Goal: Task Accomplishment & Management: Complete application form

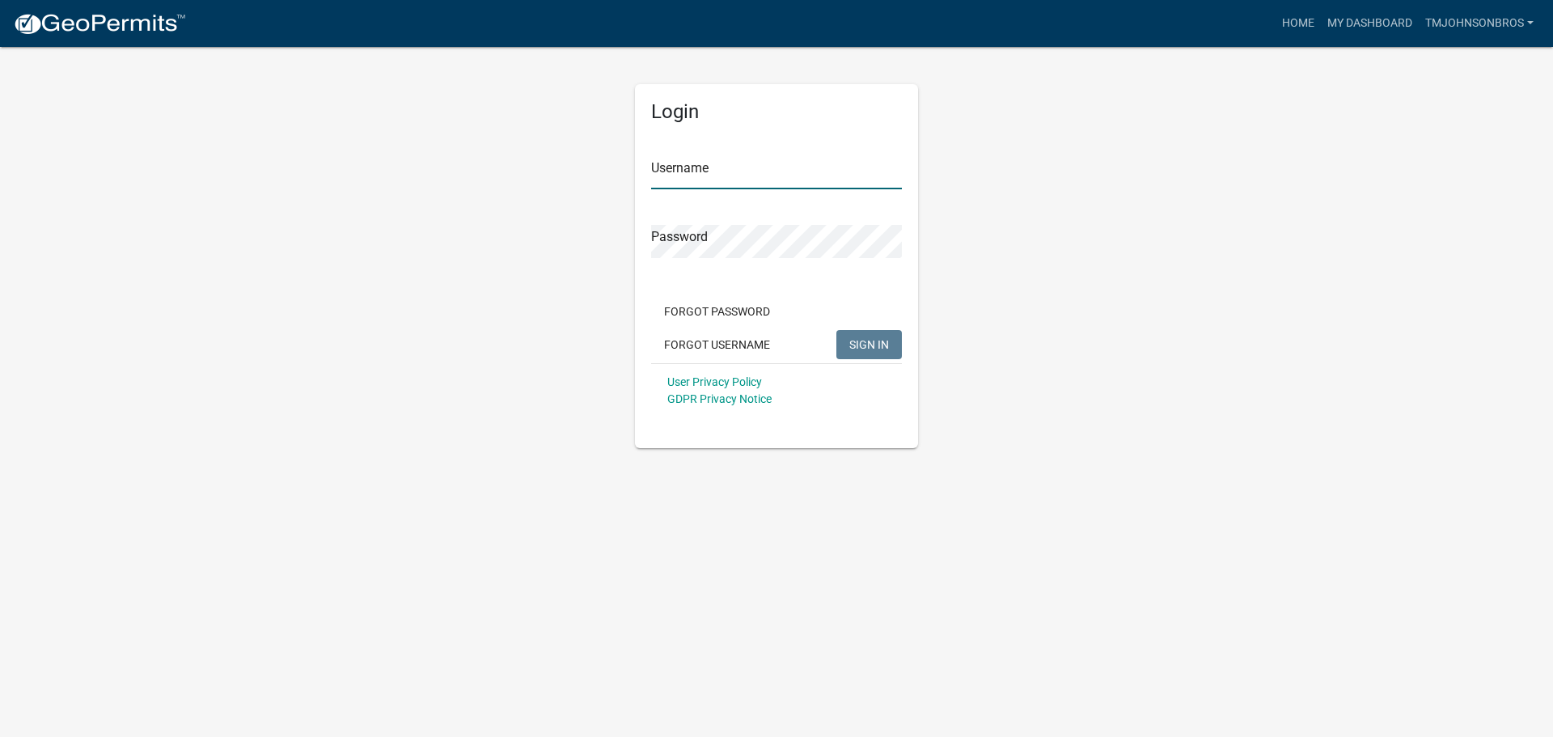
type input "TMJohnsonBros"
click at [893, 328] on div "Forgot Password Forgot Username SIGN IN" at bounding box center [776, 330] width 251 height 66
click at [893, 329] on div "Forgot Password Forgot Username SIGN IN" at bounding box center [776, 330] width 251 height 66
click at [881, 357] on button "SIGN IN" at bounding box center [869, 344] width 66 height 29
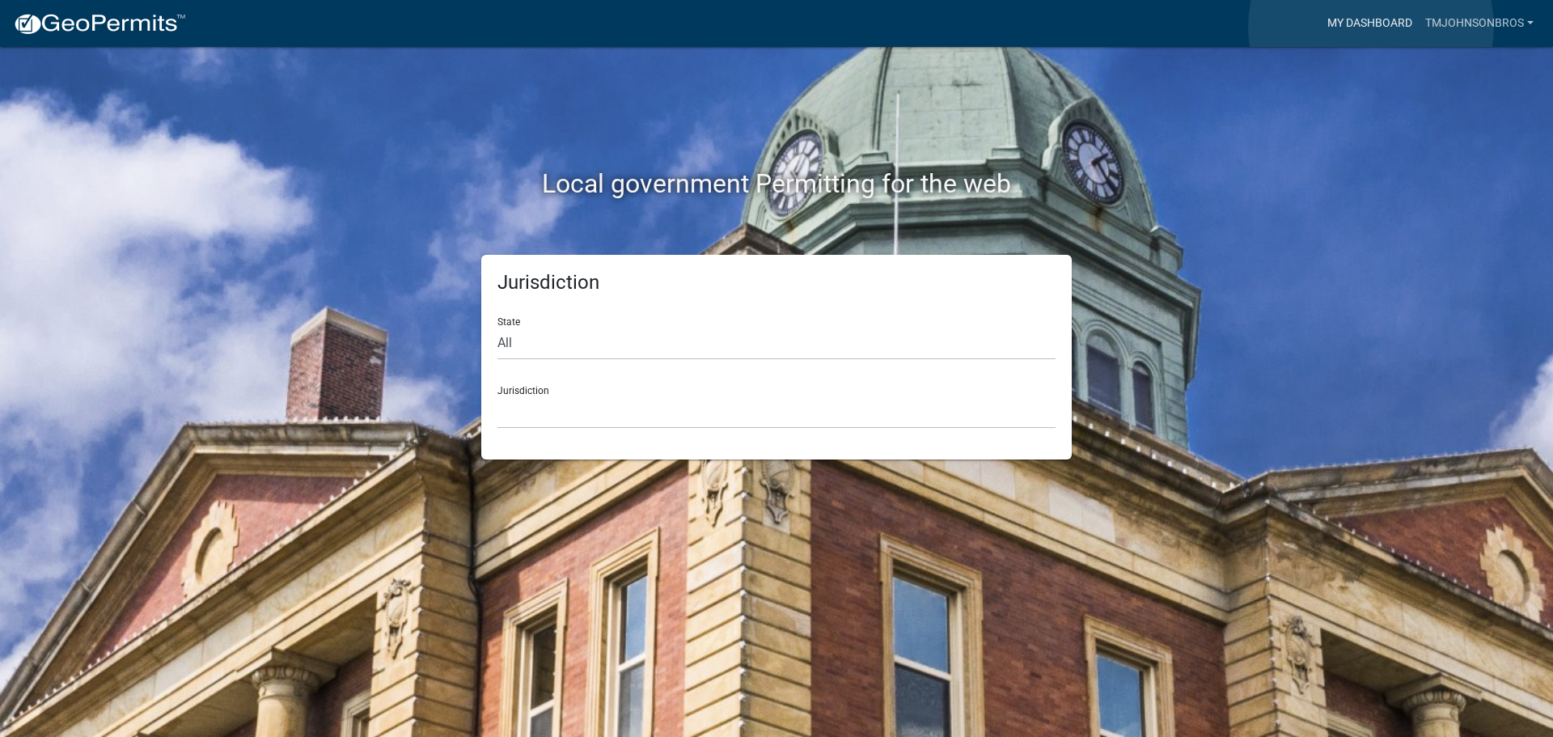
click at [1371, 27] on link "My Dashboard" at bounding box center [1370, 23] width 98 height 31
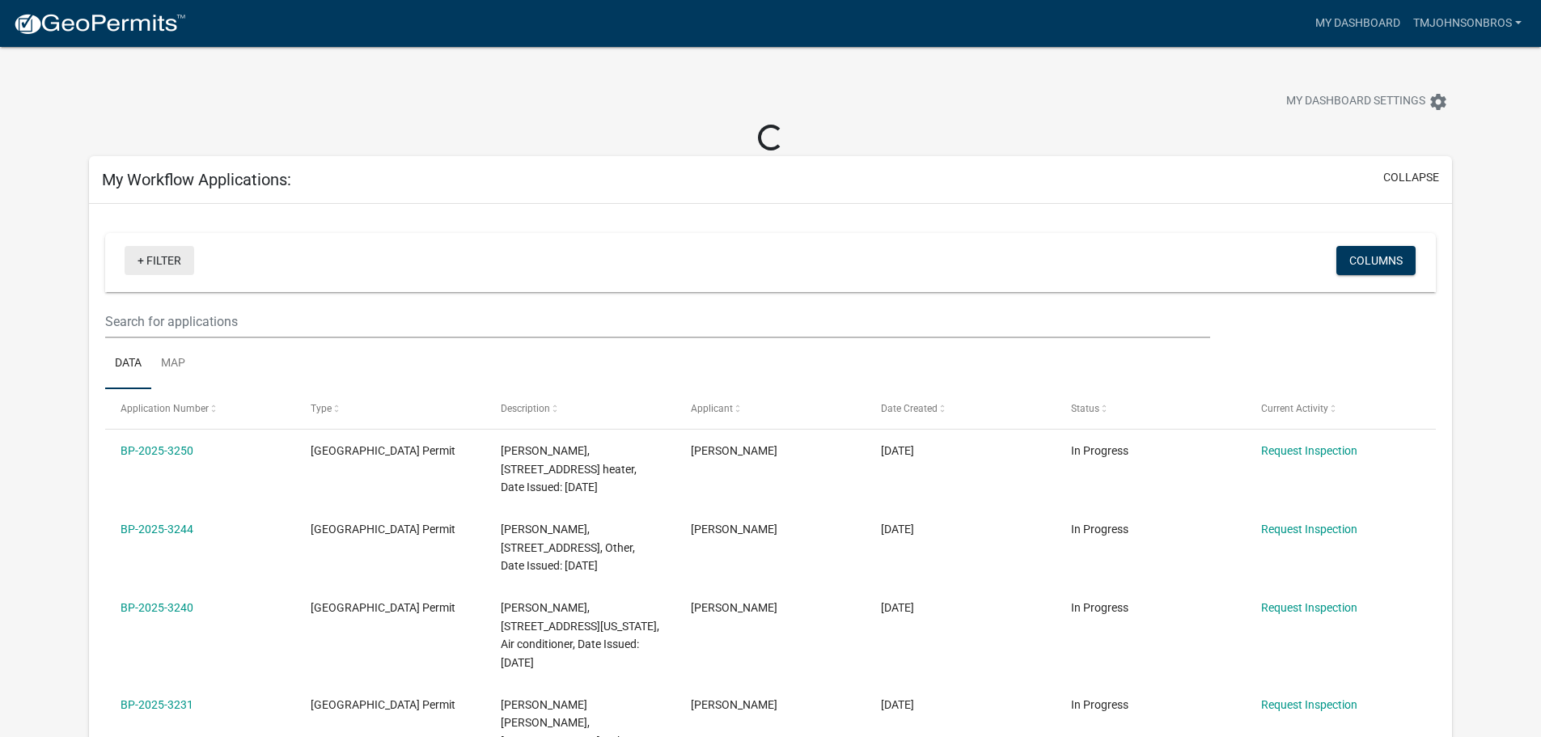
click at [172, 265] on link "+ Filter" at bounding box center [160, 260] width 70 height 29
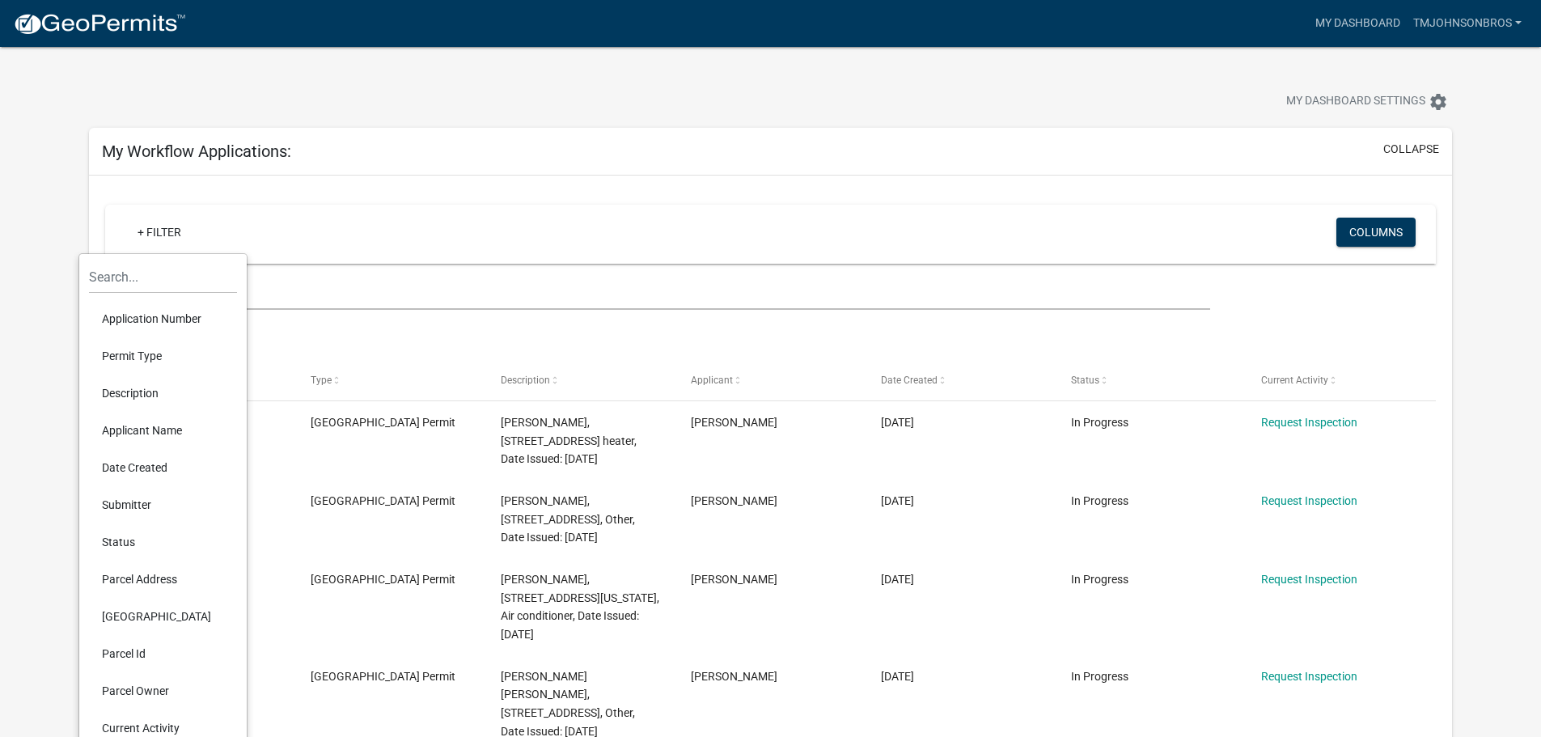
click at [113, 585] on li "Parcel Address" at bounding box center [163, 579] width 148 height 37
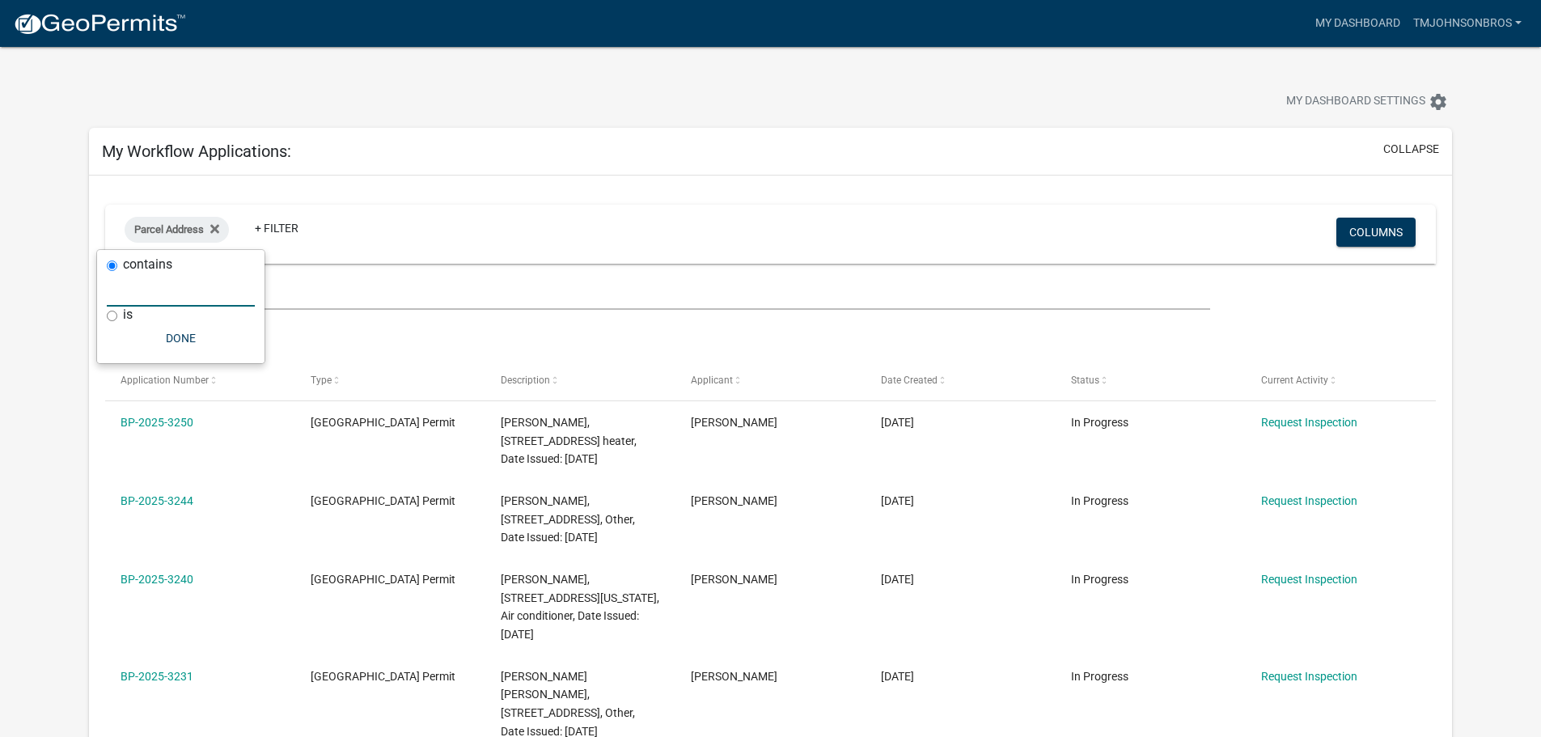
click at [160, 298] on input "text" at bounding box center [181, 289] width 148 height 33
type input "3525"
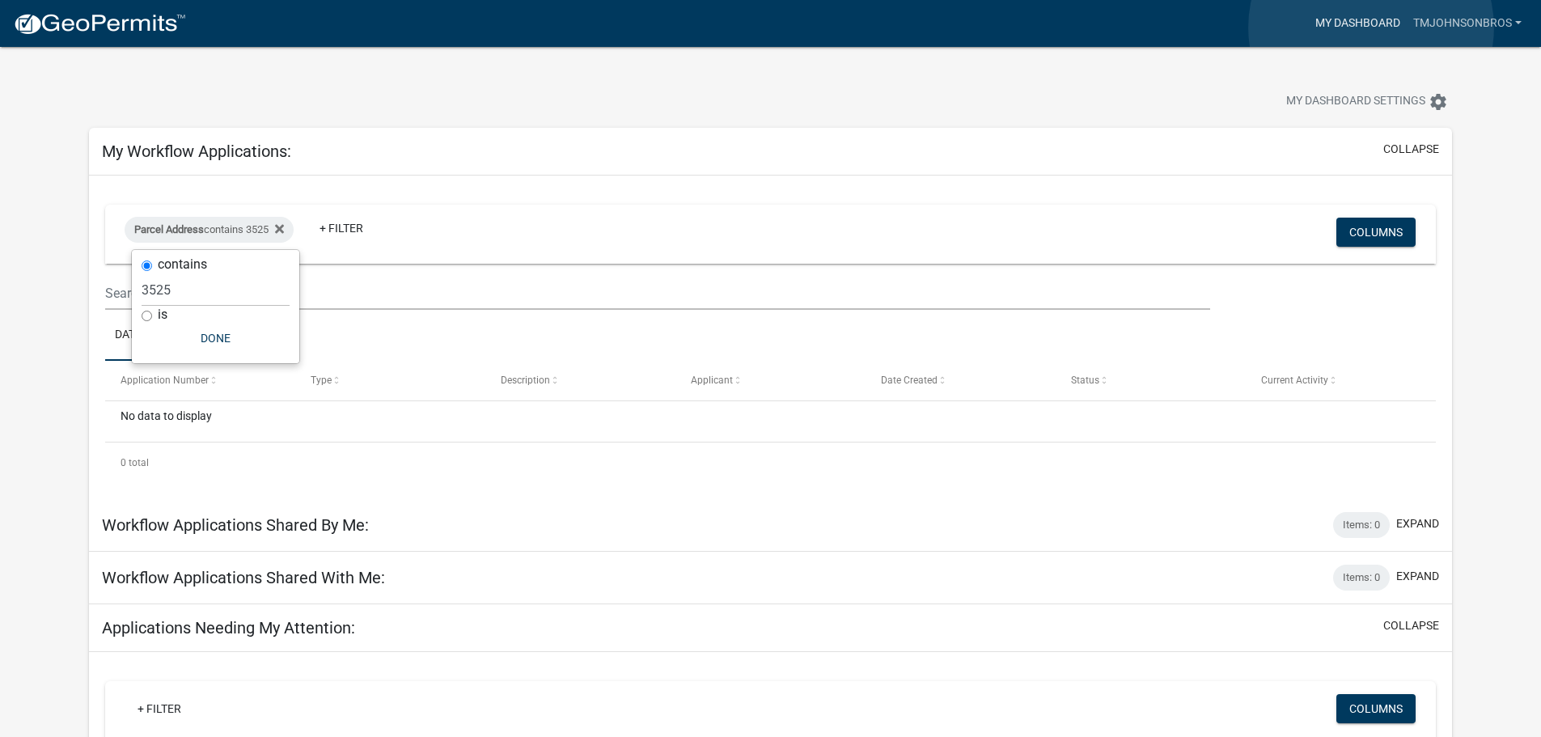
click at [1371, 28] on link "My Dashboard" at bounding box center [1358, 23] width 98 height 31
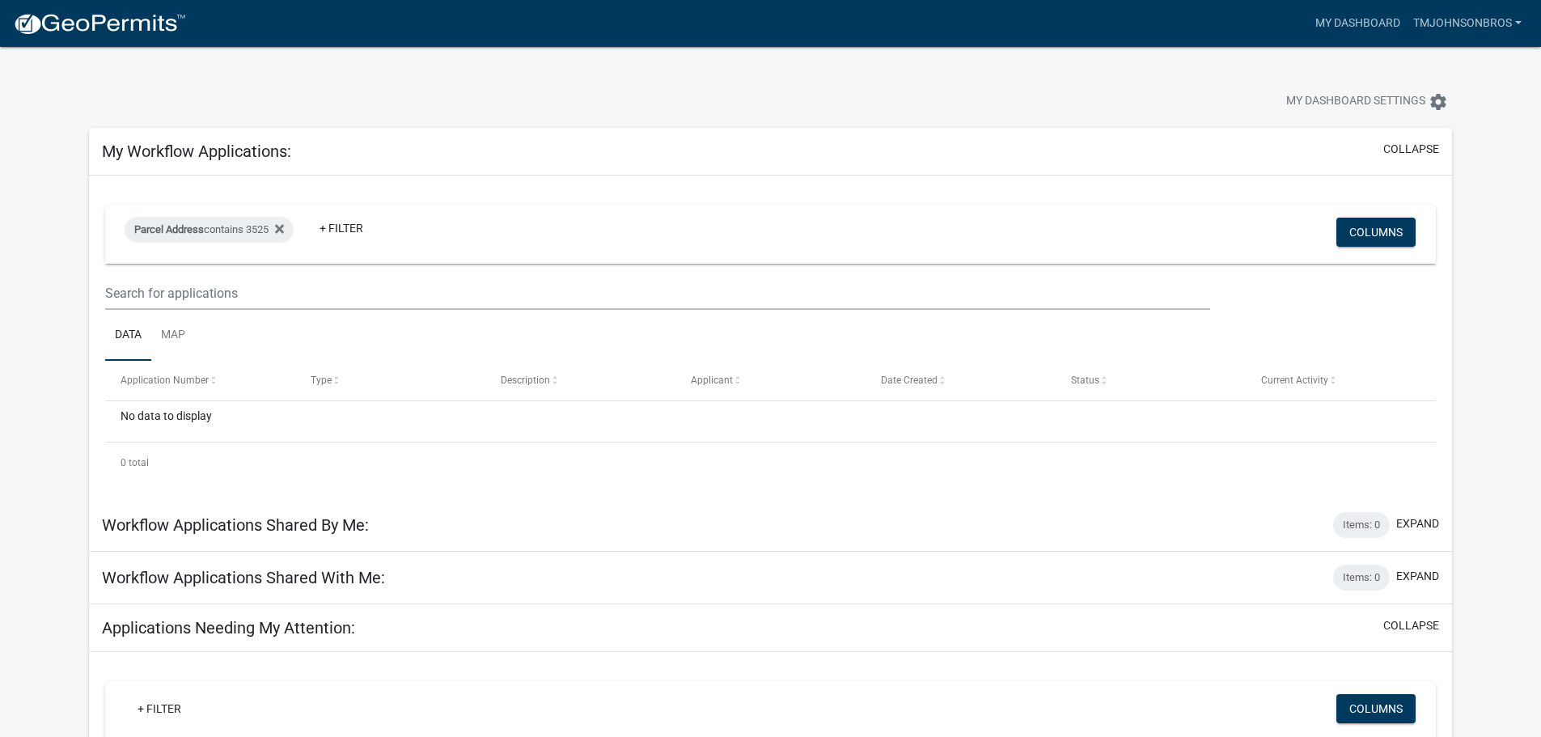
click at [145, 13] on img at bounding box center [99, 24] width 173 height 24
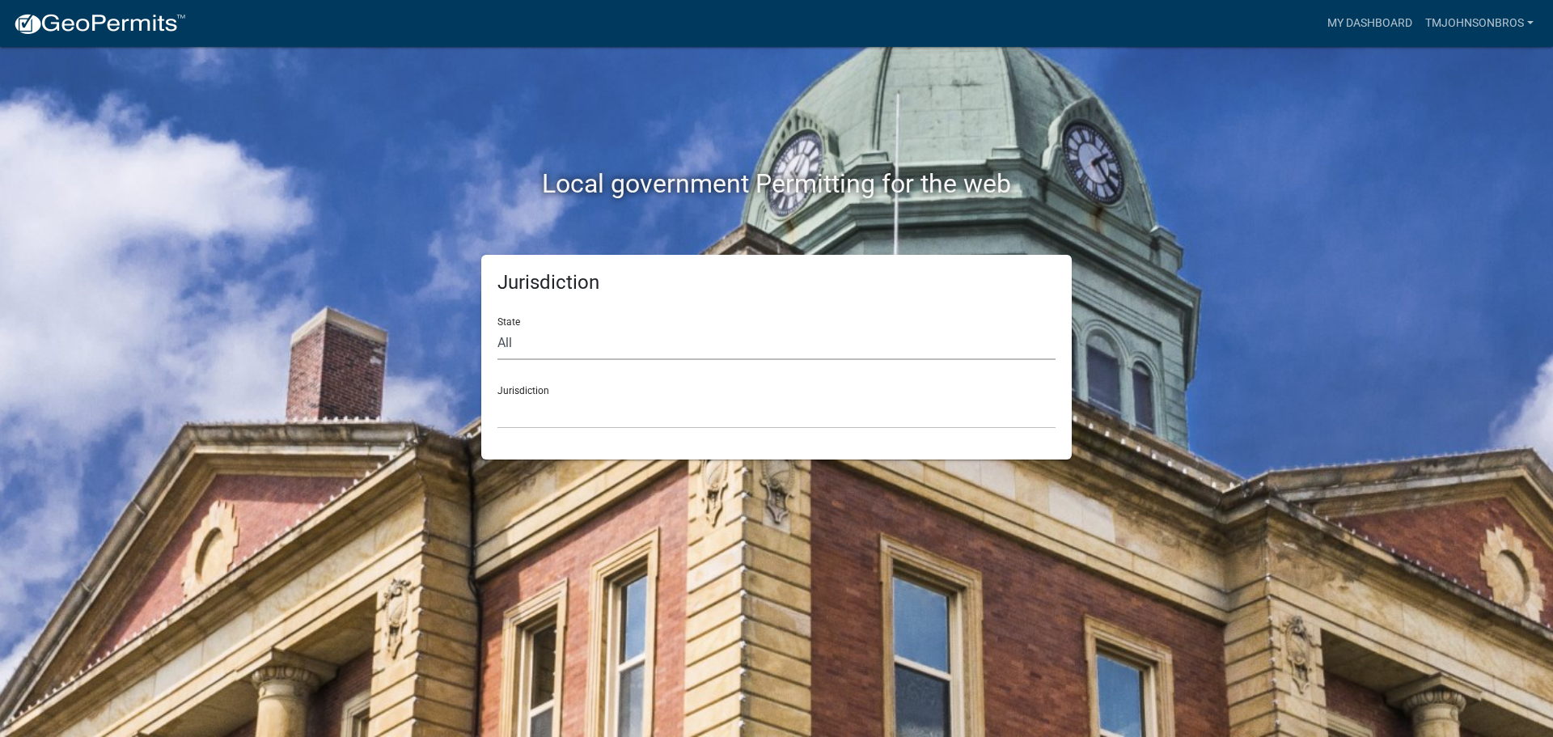
click at [596, 353] on select "All [US_STATE] [US_STATE] [US_STATE] [US_STATE] [US_STATE] [US_STATE] [US_STATE…" at bounding box center [777, 343] width 558 height 33
select select "[US_STATE]"
click at [498, 327] on select "All [US_STATE] [US_STATE] [US_STATE] [US_STATE] [US_STATE] [US_STATE] [US_STATE…" at bounding box center [777, 343] width 558 height 33
click at [565, 418] on select "[GEOGRAPHIC_DATA], [US_STATE] [GEOGRAPHIC_DATA], [US_STATE] [GEOGRAPHIC_DATA], …" at bounding box center [777, 412] width 558 height 33
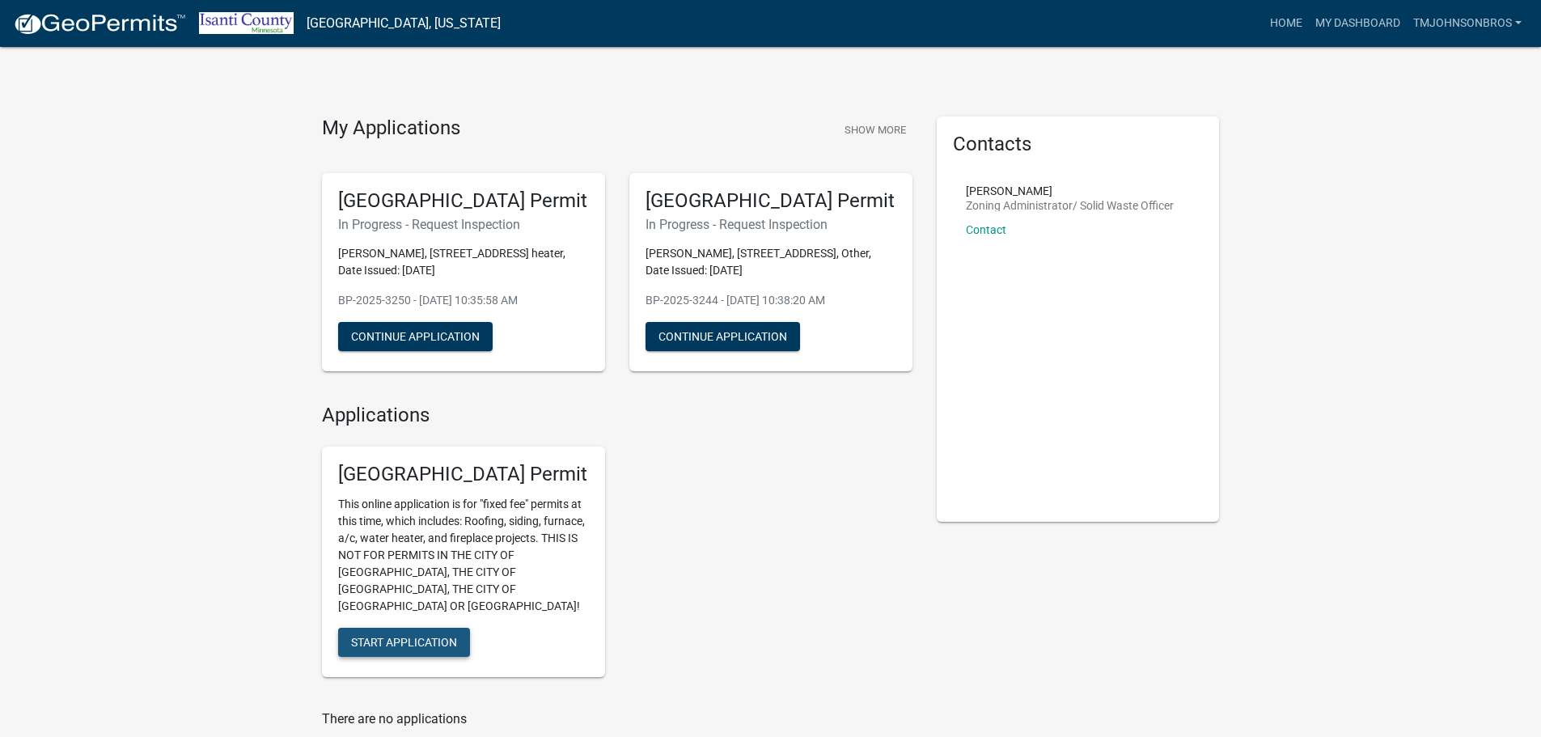
click at [436, 636] on span "Start Application" at bounding box center [404, 642] width 106 height 13
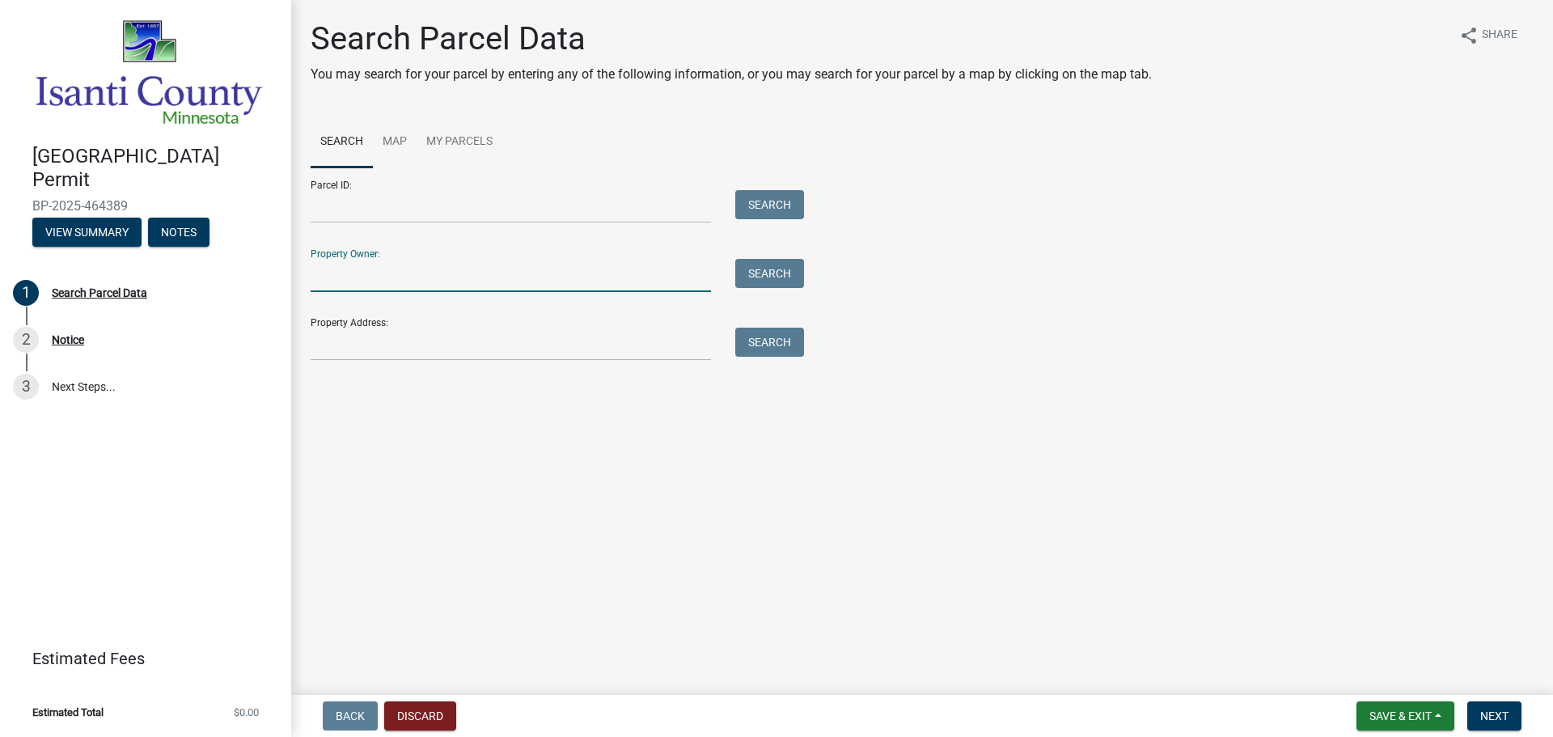
click at [396, 270] on input "Property Owner:" at bounding box center [511, 275] width 400 height 33
click at [345, 345] on input "Property Address:" at bounding box center [511, 344] width 400 height 33
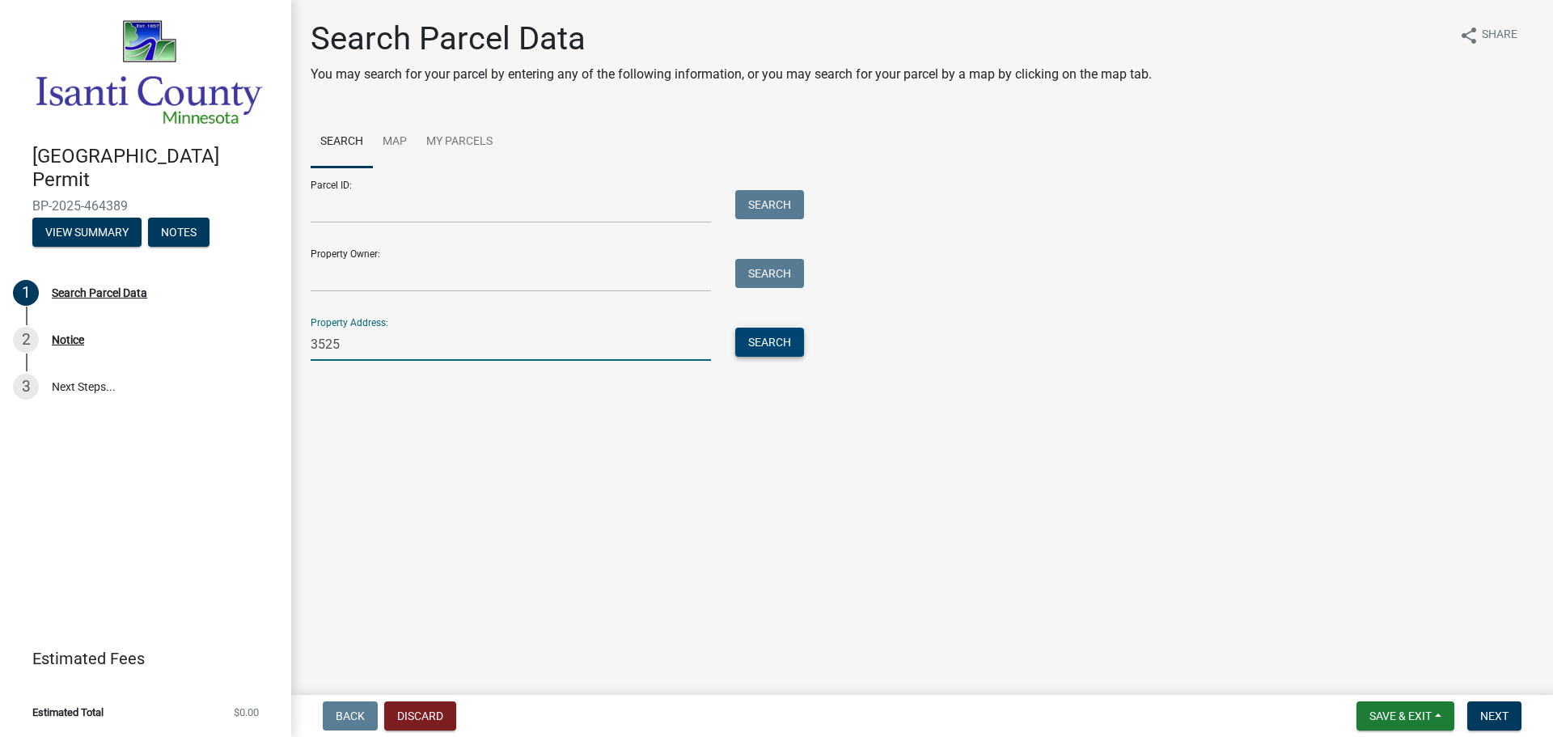
type input "3525"
click at [780, 346] on button "Search" at bounding box center [769, 342] width 69 height 29
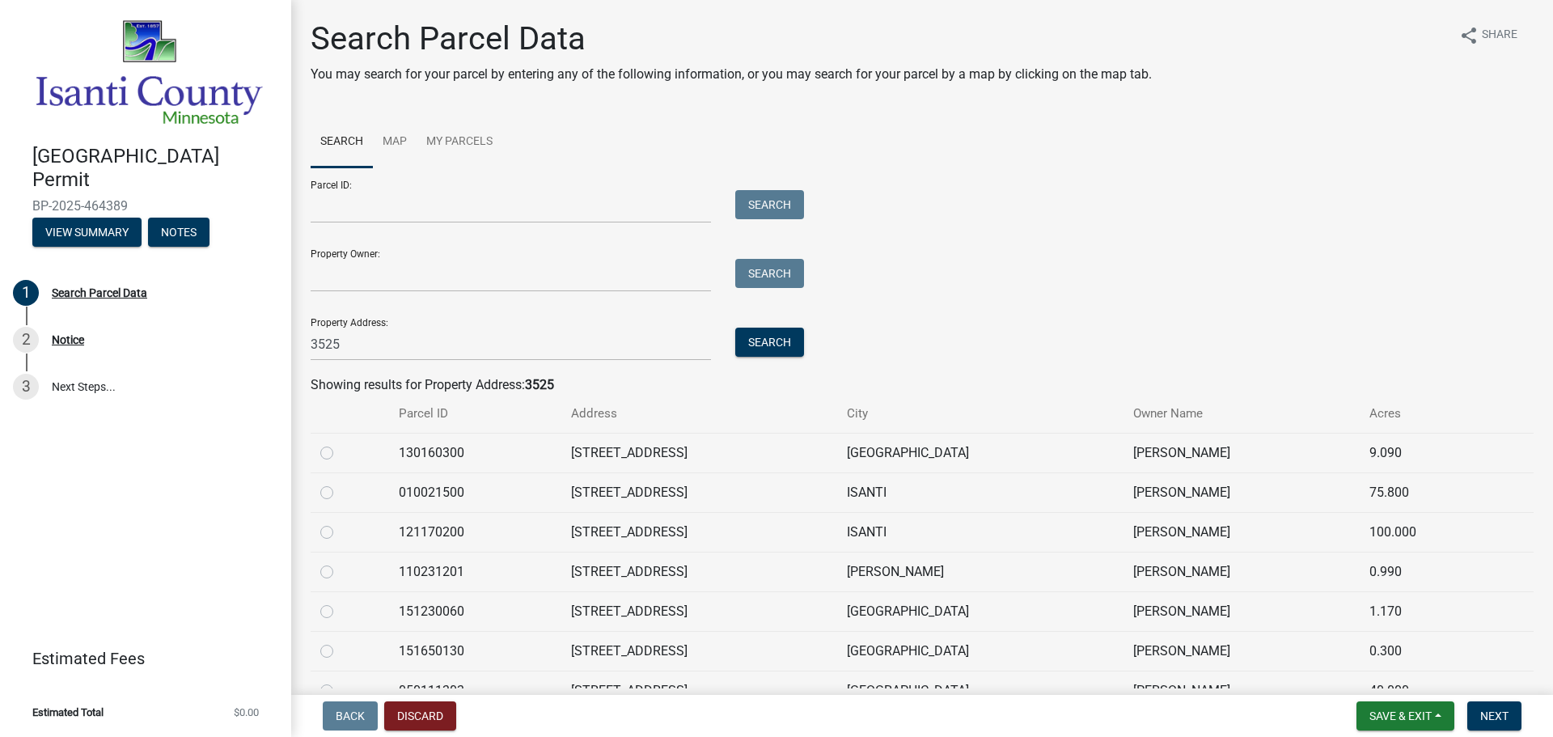
click at [340, 523] on label at bounding box center [340, 523] width 0 height 0
click at [340, 532] on input "radio" at bounding box center [345, 528] width 11 height 11
radio input "true"
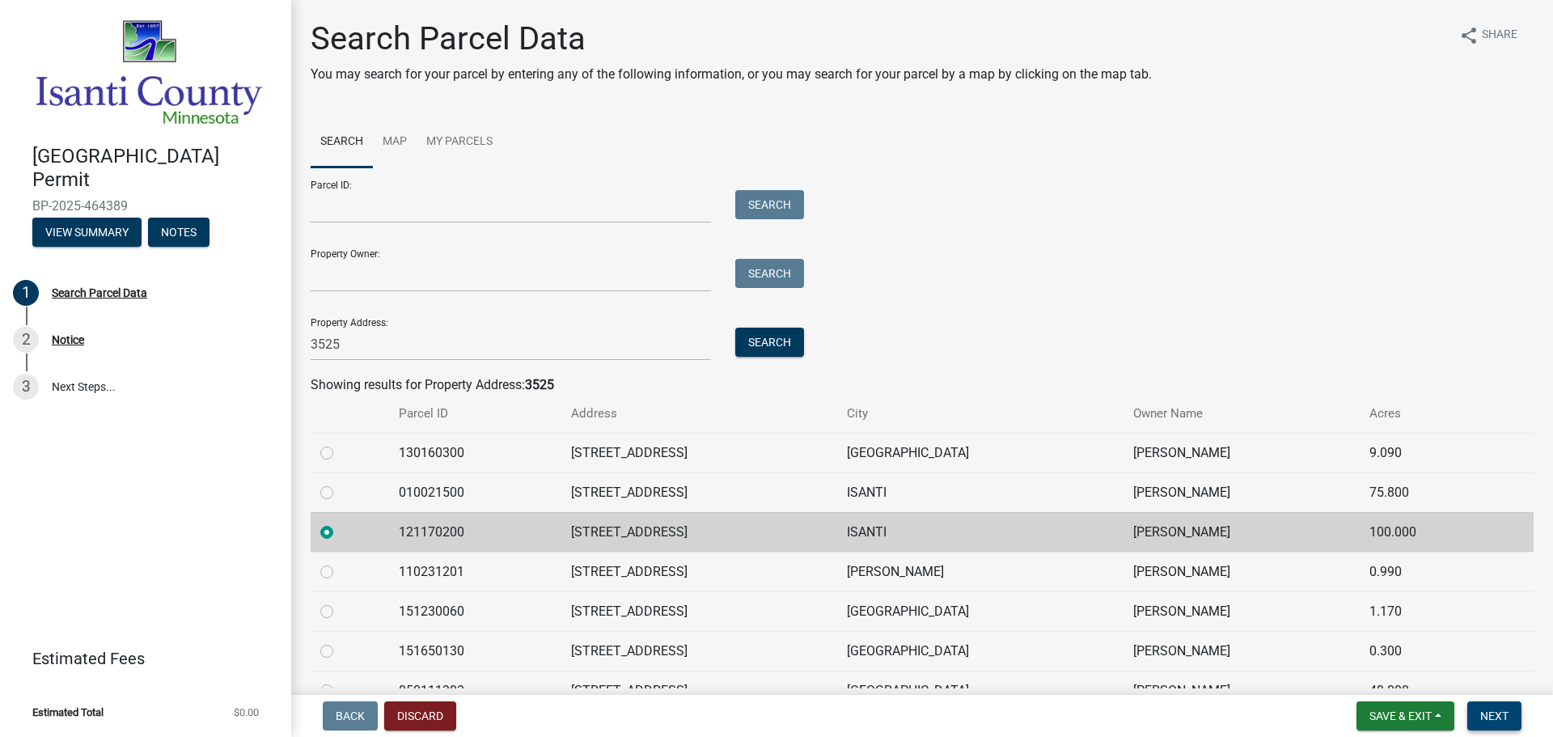
drag, startPoint x: 1506, startPoint y: 711, endPoint x: 1400, endPoint y: 728, distance: 107.3
click at [1502, 709] on span "Next" at bounding box center [1494, 715] width 28 height 13
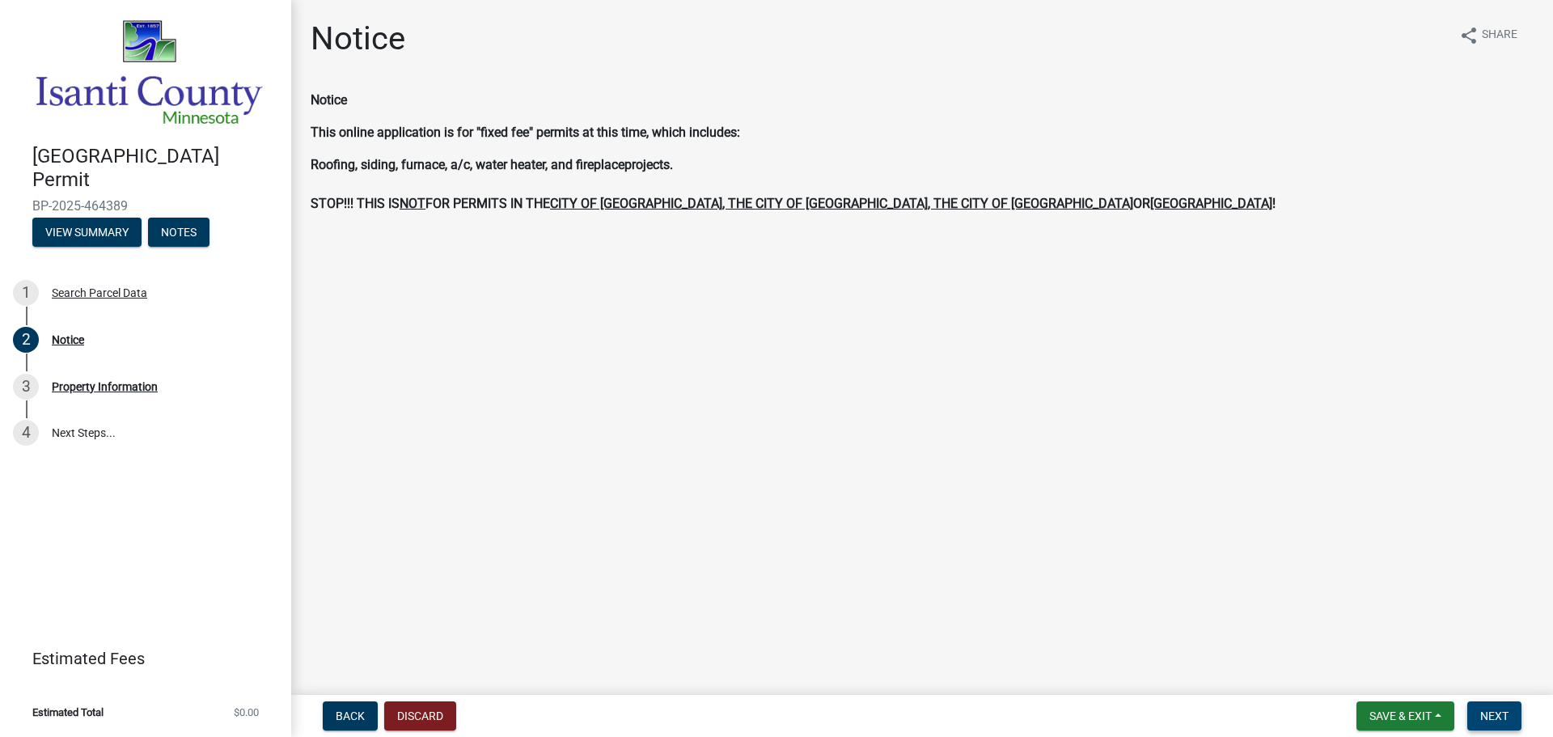
click at [1489, 723] on button "Next" at bounding box center [1494, 715] width 54 height 29
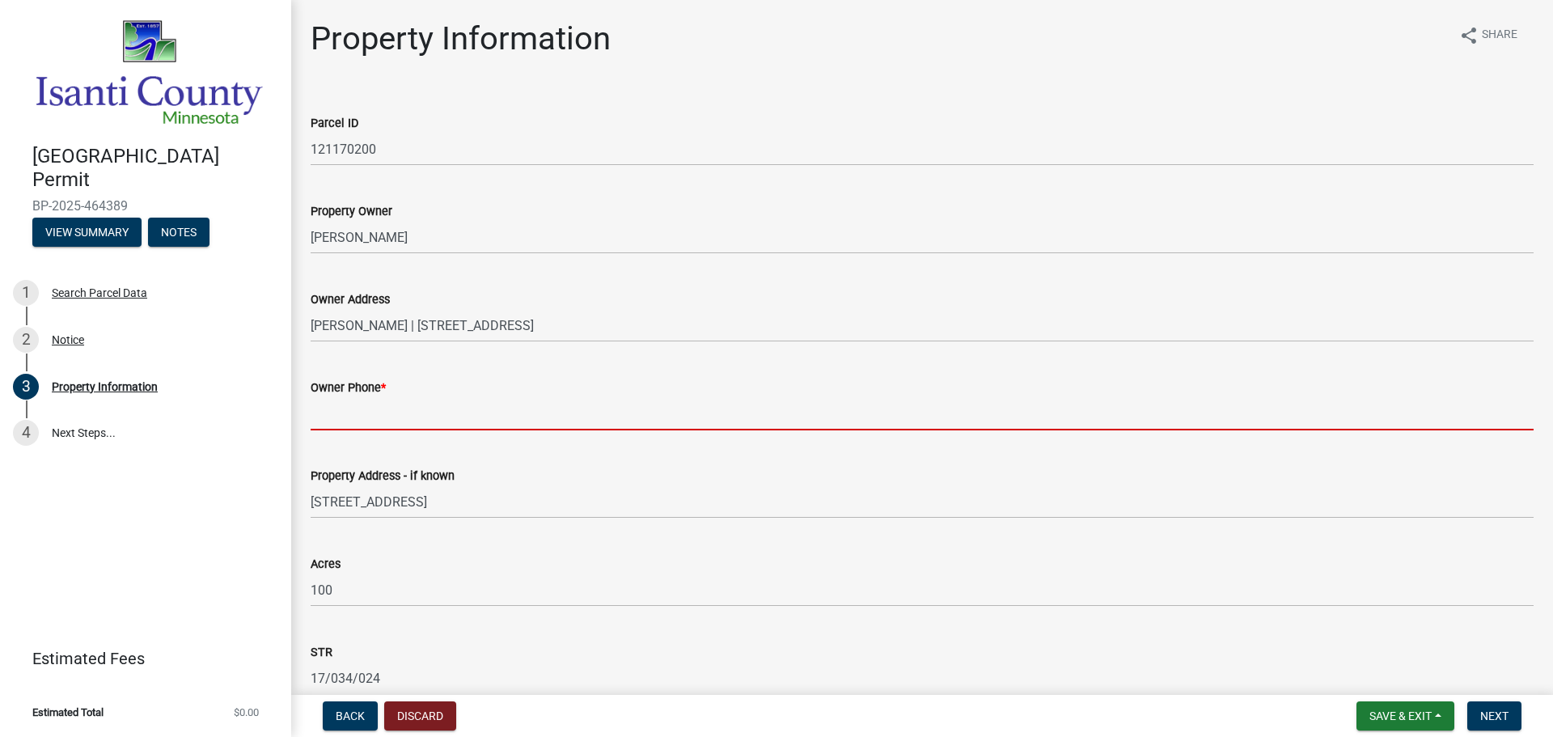
click at [555, 408] on input "Owner Phone *" at bounding box center [922, 413] width 1223 height 33
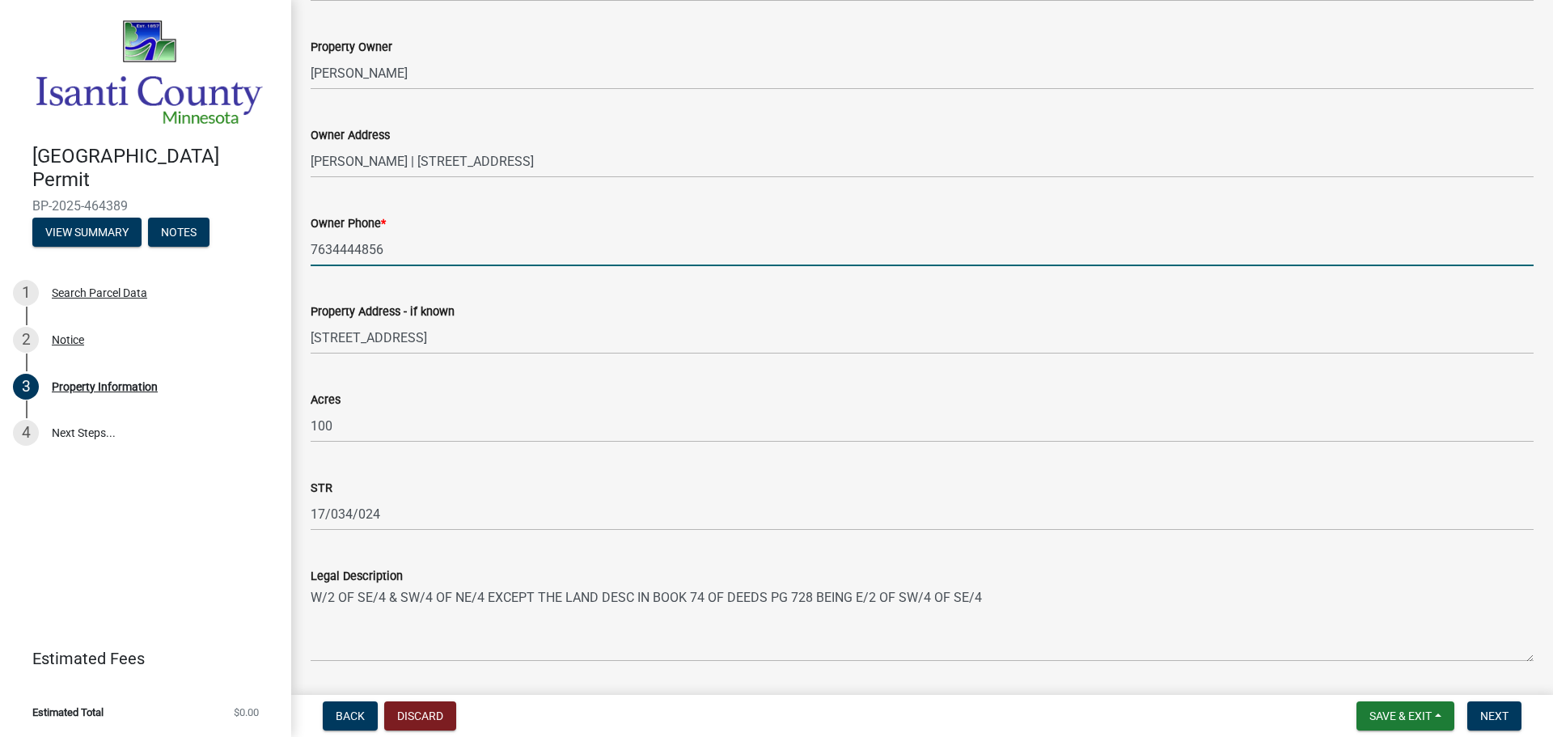
scroll to position [398, 0]
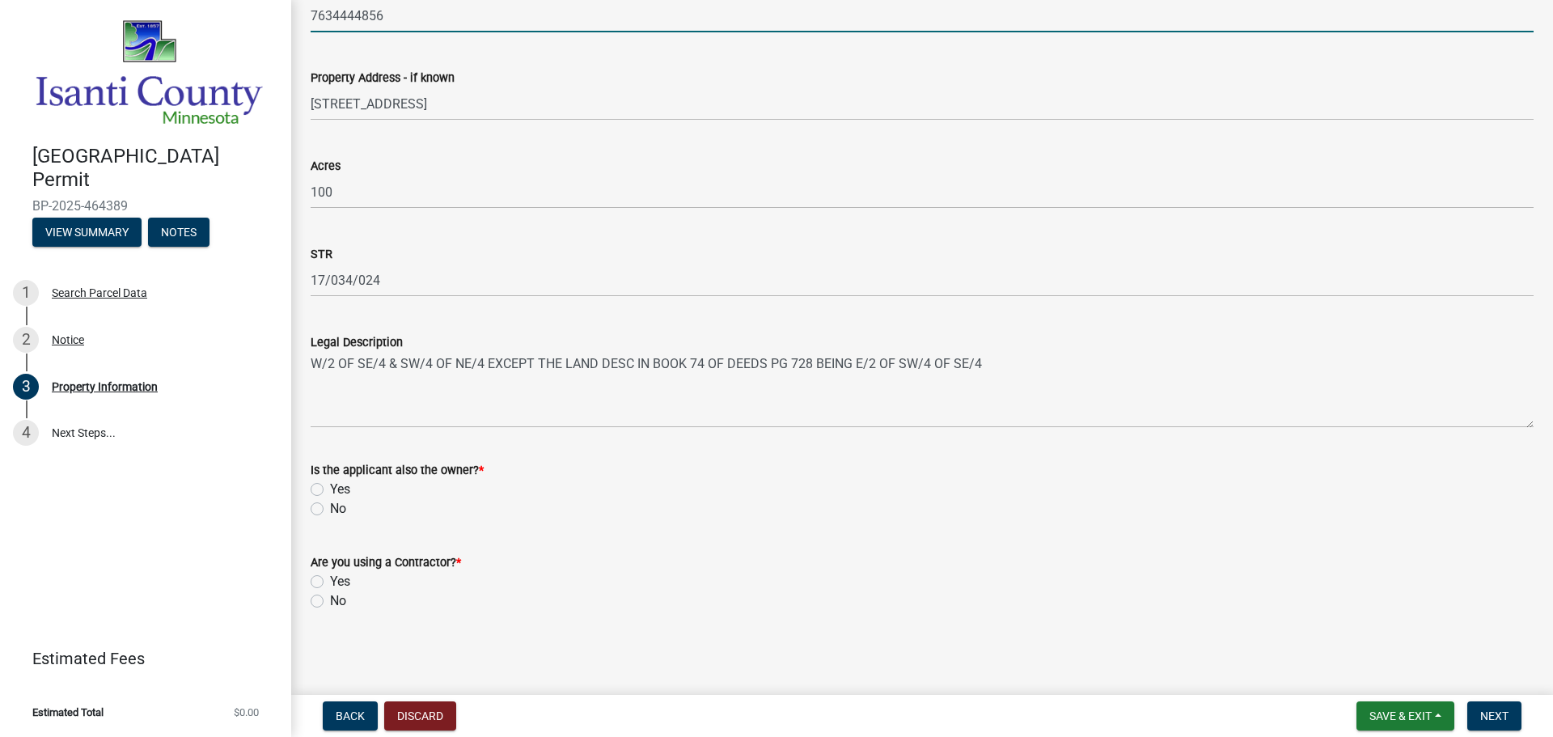
type input "7634444856"
click at [322, 506] on div "No" at bounding box center [922, 508] width 1223 height 19
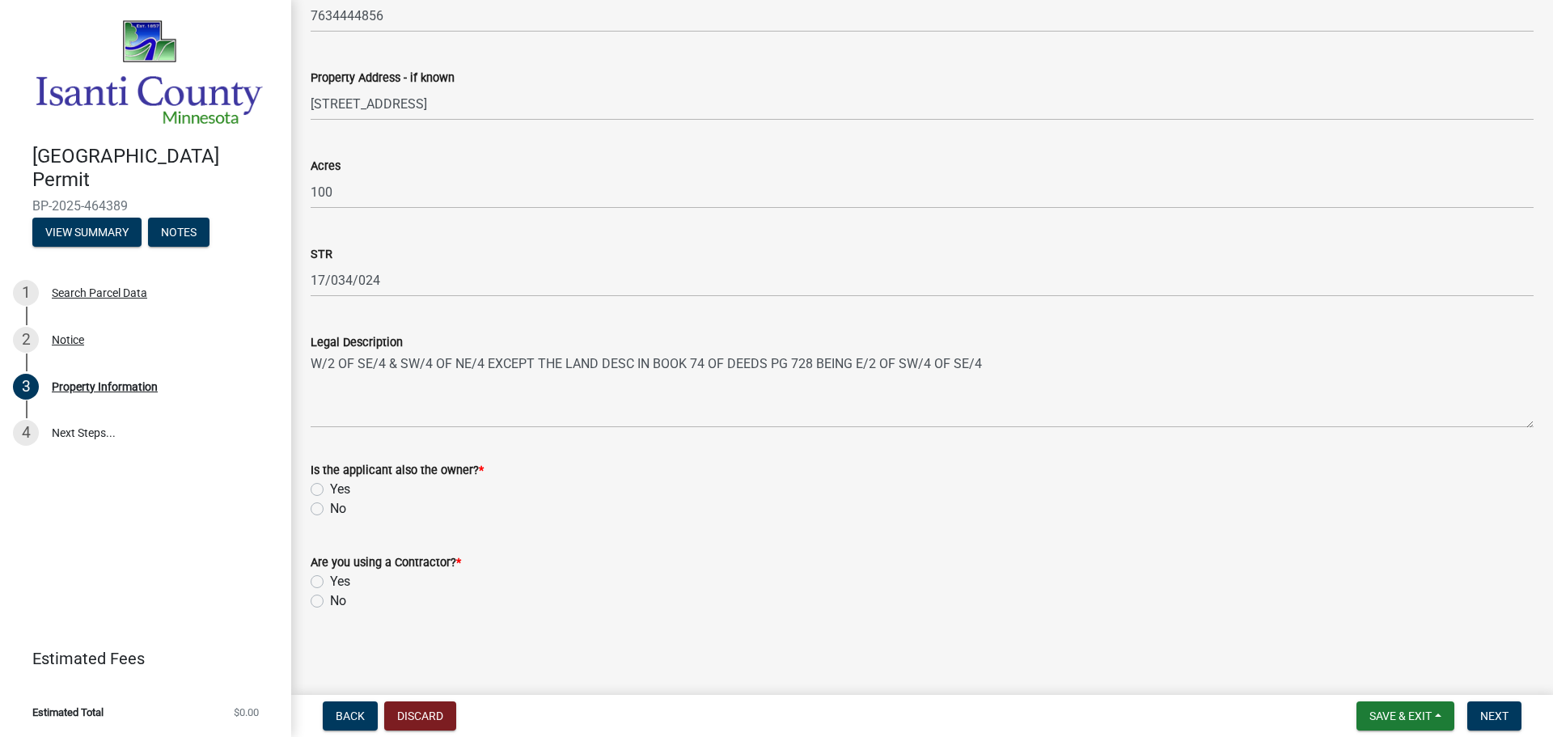
click at [330, 515] on label "No" at bounding box center [338, 508] width 16 height 19
click at [330, 510] on input "No" at bounding box center [335, 504] width 11 height 11
radio input "true"
drag, startPoint x: 313, startPoint y: 596, endPoint x: 322, endPoint y: 608, distance: 15.0
click at [330, 597] on label "No" at bounding box center [338, 600] width 16 height 19
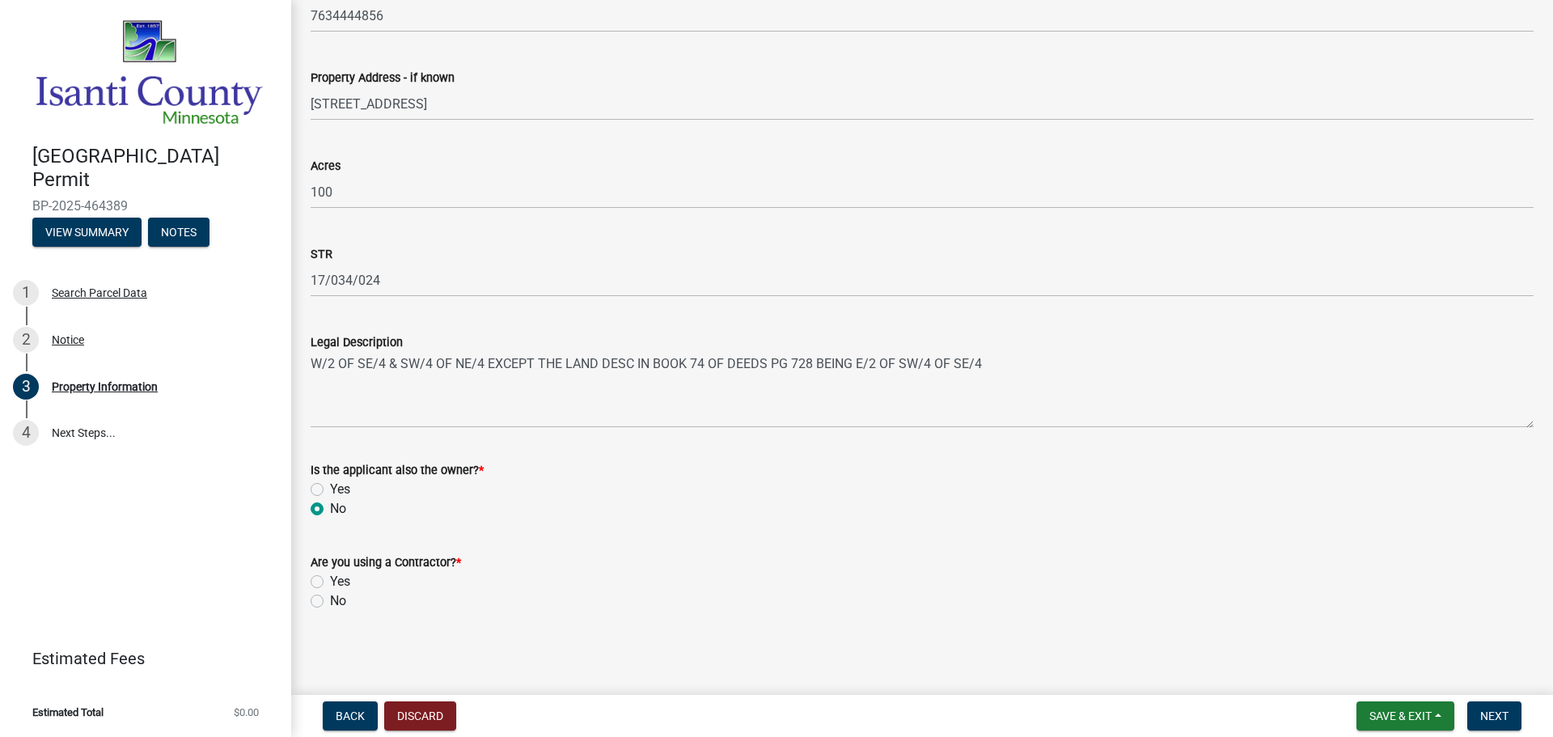
click at [330, 597] on input "No" at bounding box center [335, 596] width 11 height 11
radio input "true"
click at [1514, 720] on button "Next" at bounding box center [1494, 715] width 54 height 29
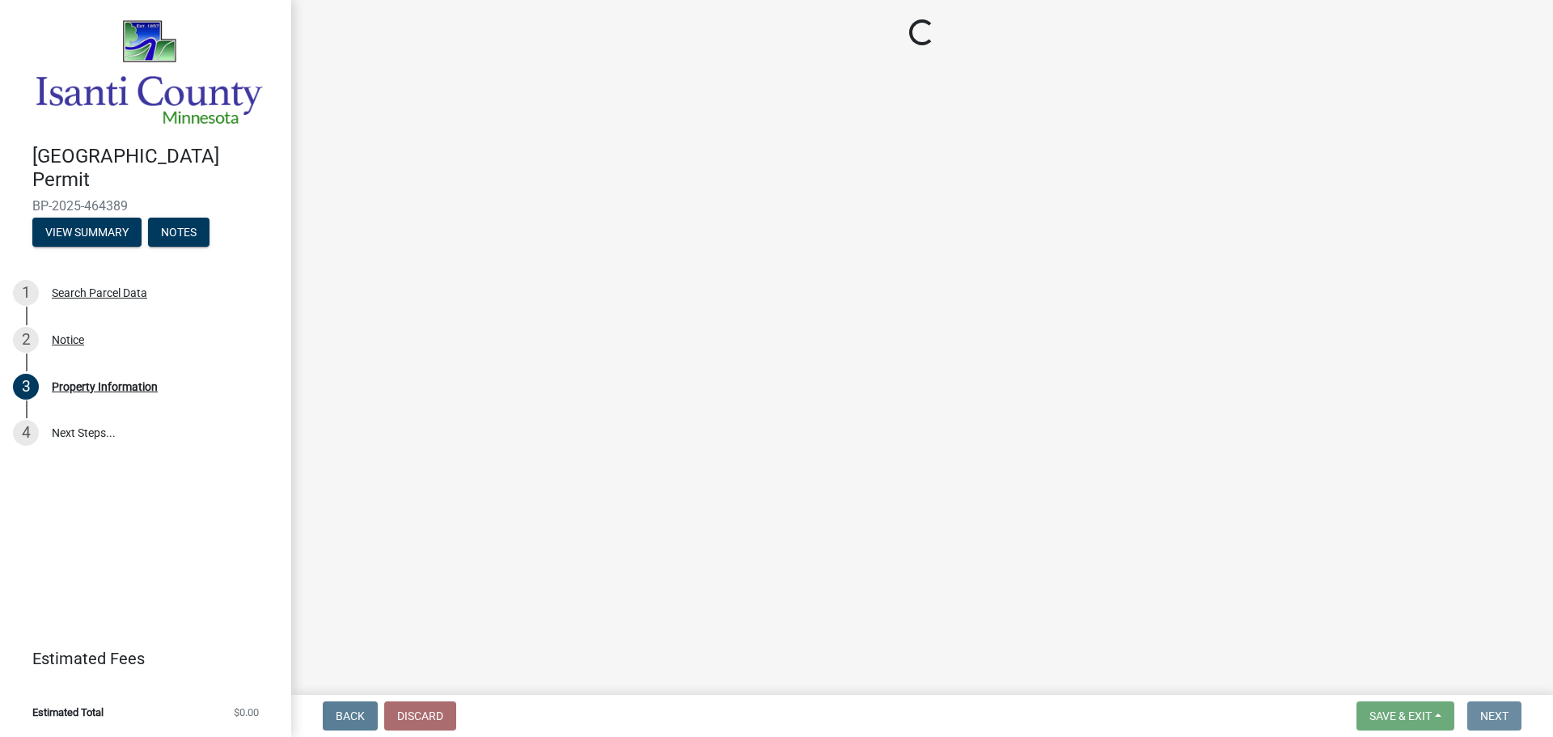
scroll to position [0, 0]
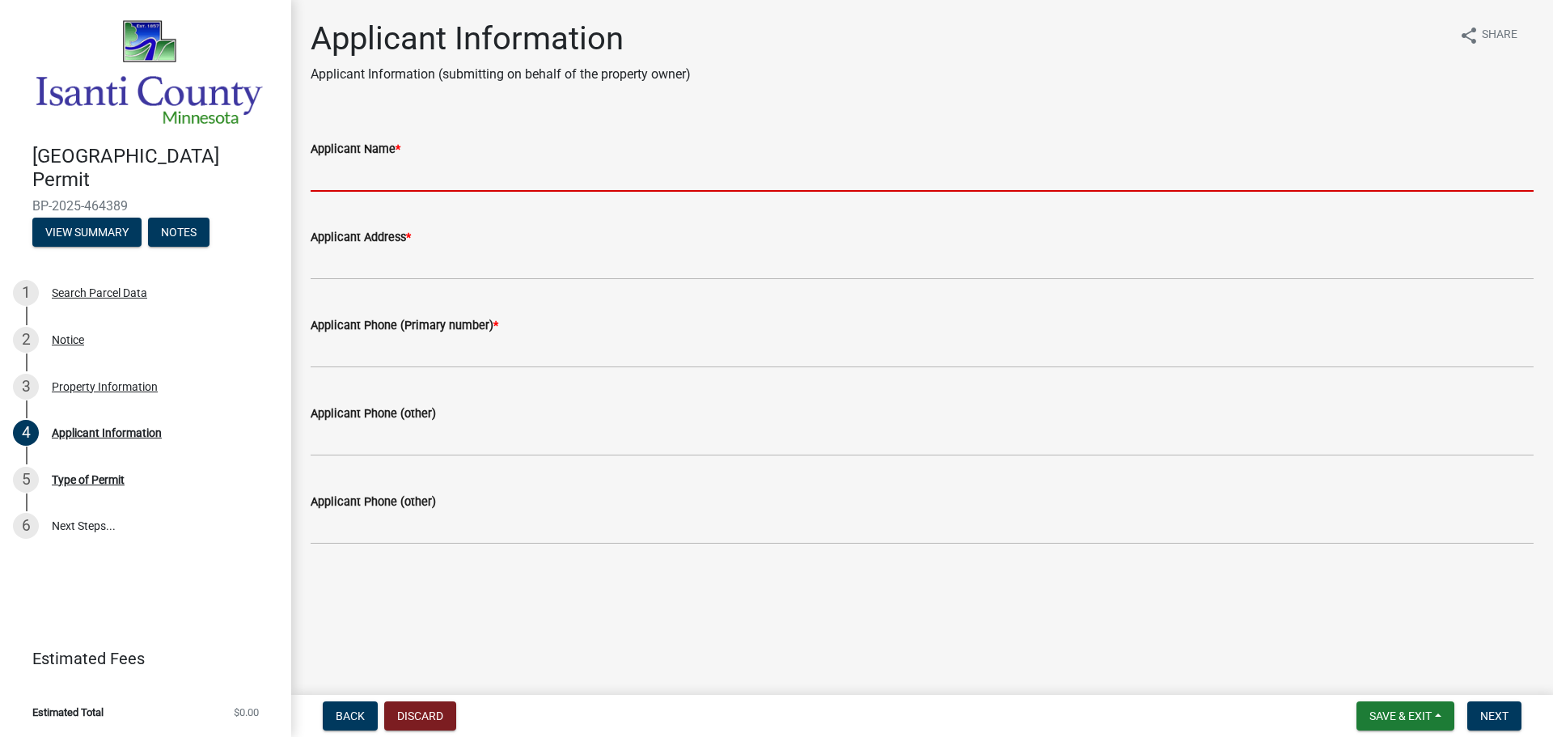
click at [438, 163] on input "Applicant Name *" at bounding box center [922, 175] width 1223 height 33
type input "[PERSON_NAME] BROS"
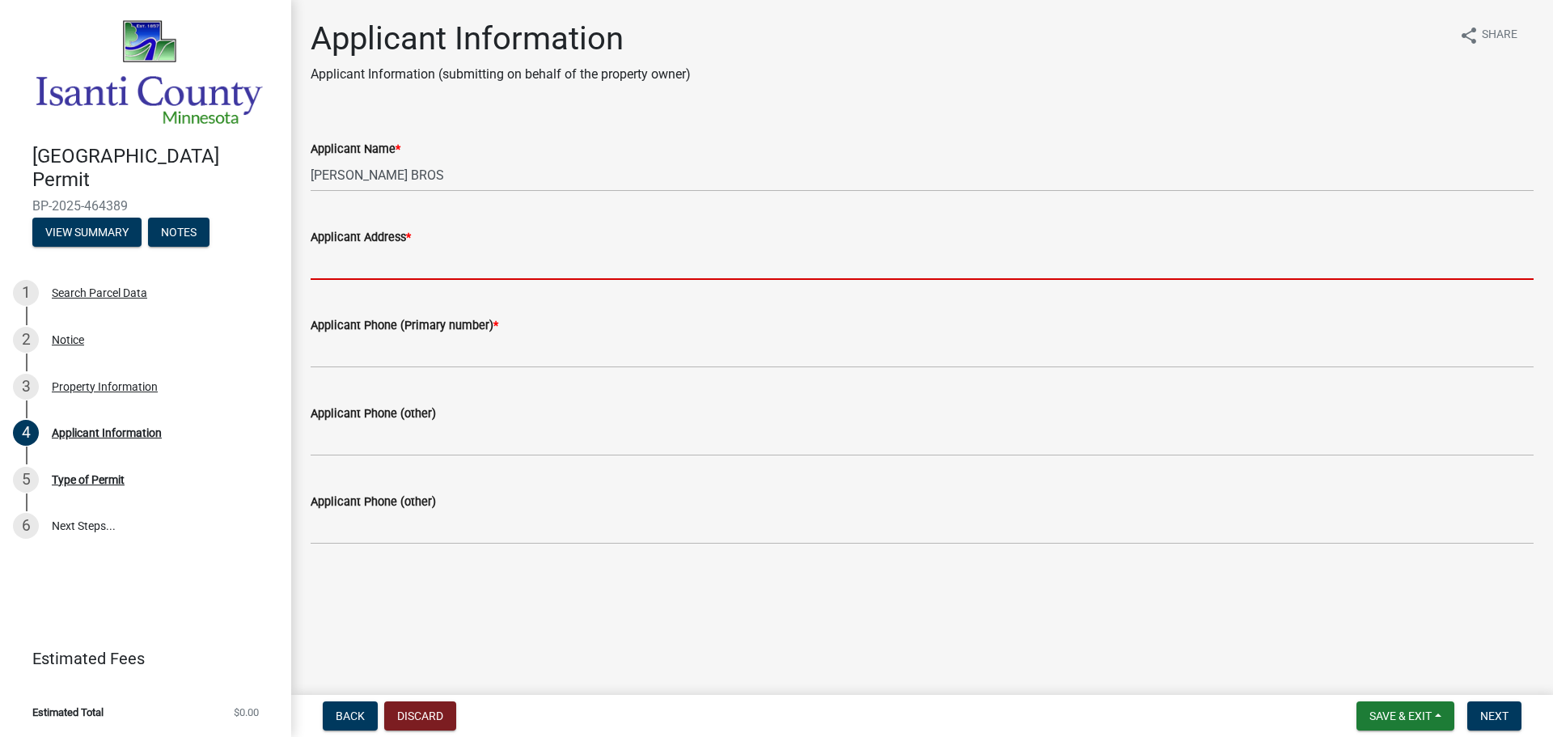
drag, startPoint x: 433, startPoint y: 268, endPoint x: 430, endPoint y: 280, distance: 12.6
click at [431, 271] on input "Applicant Address *" at bounding box center [922, 263] width 1223 height 33
type input "37258 HWY 65 NE P.O. BOX 101Grandy, MN 55029"
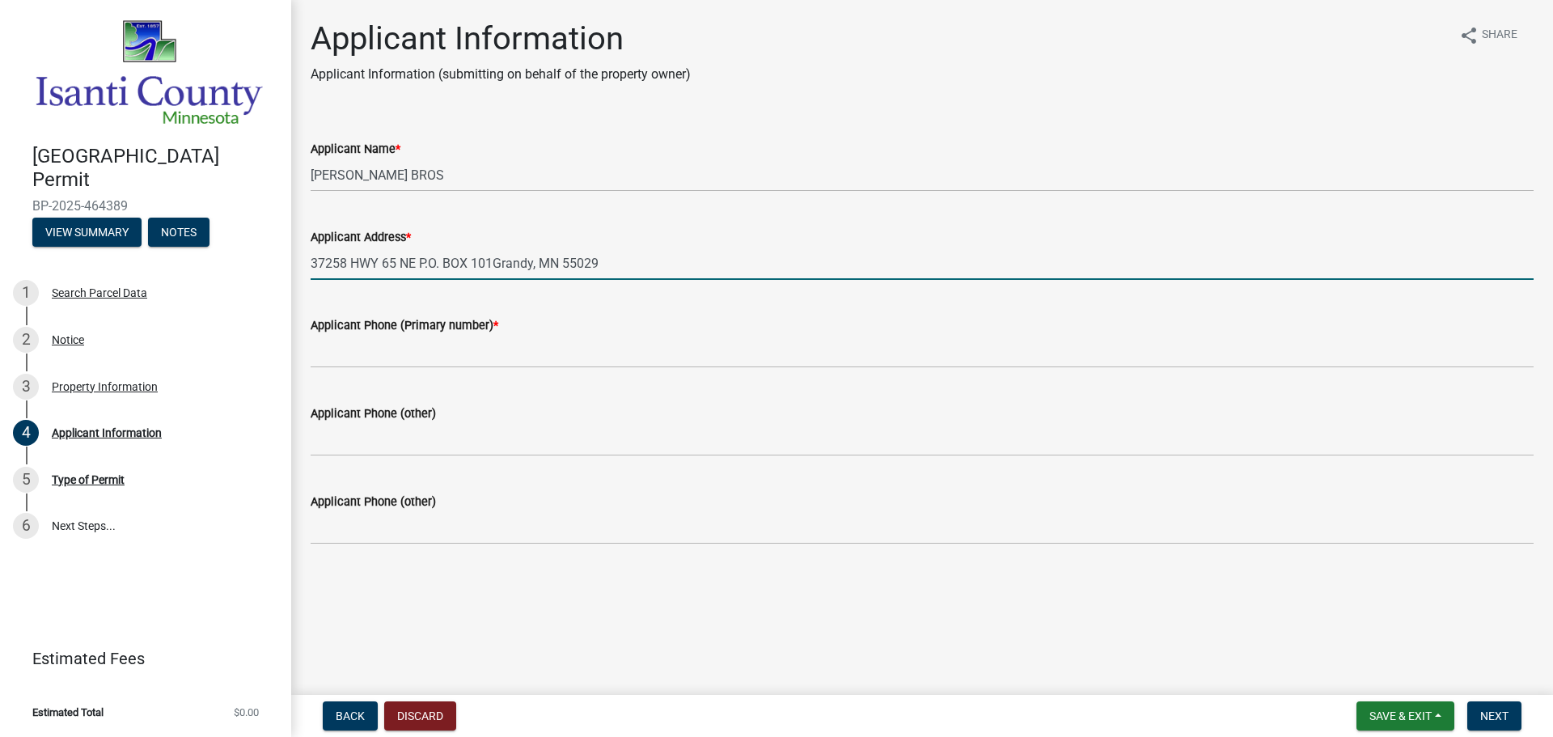
type input "7636893141"
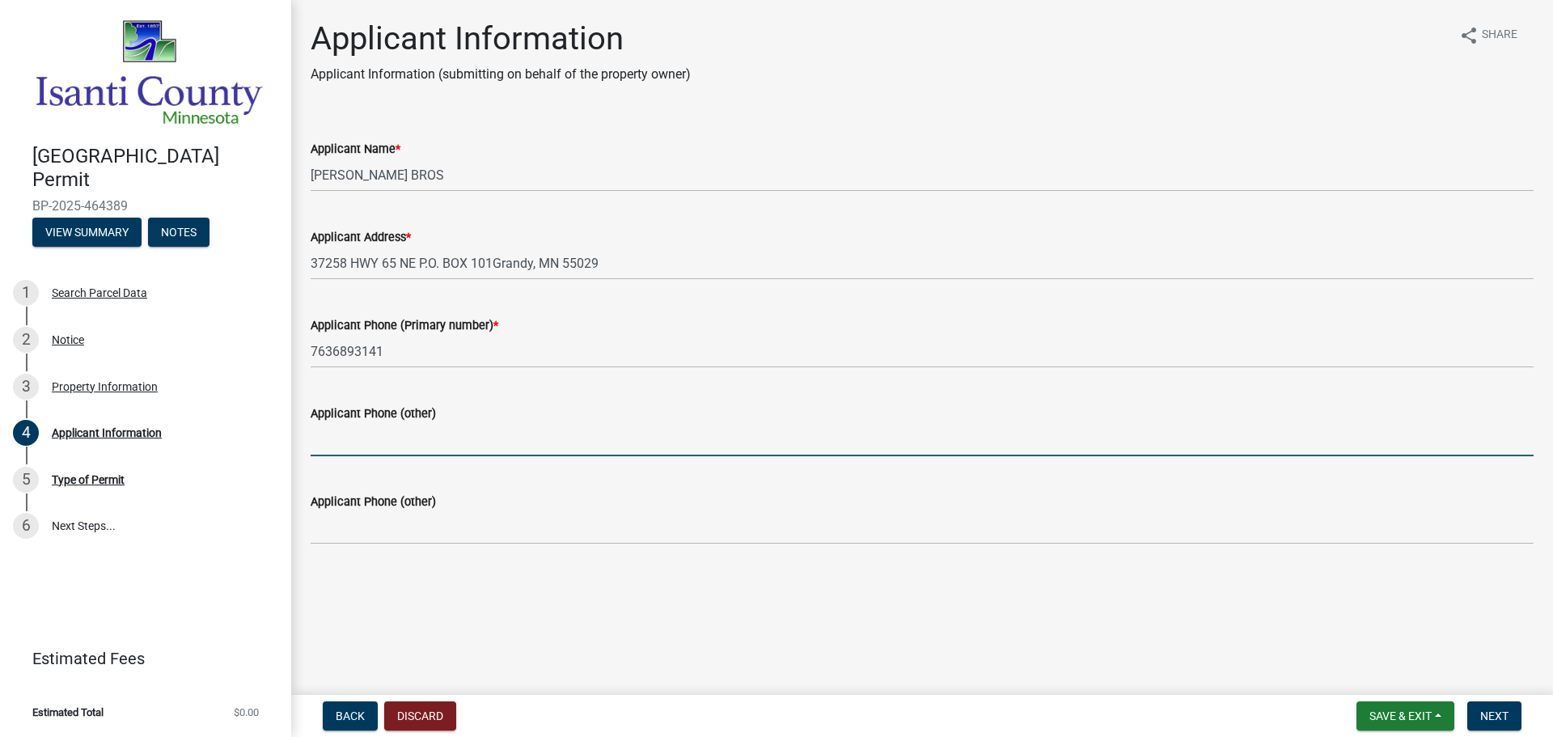
click at [426, 453] on input "Applicant Phone (other)" at bounding box center [922, 439] width 1223 height 33
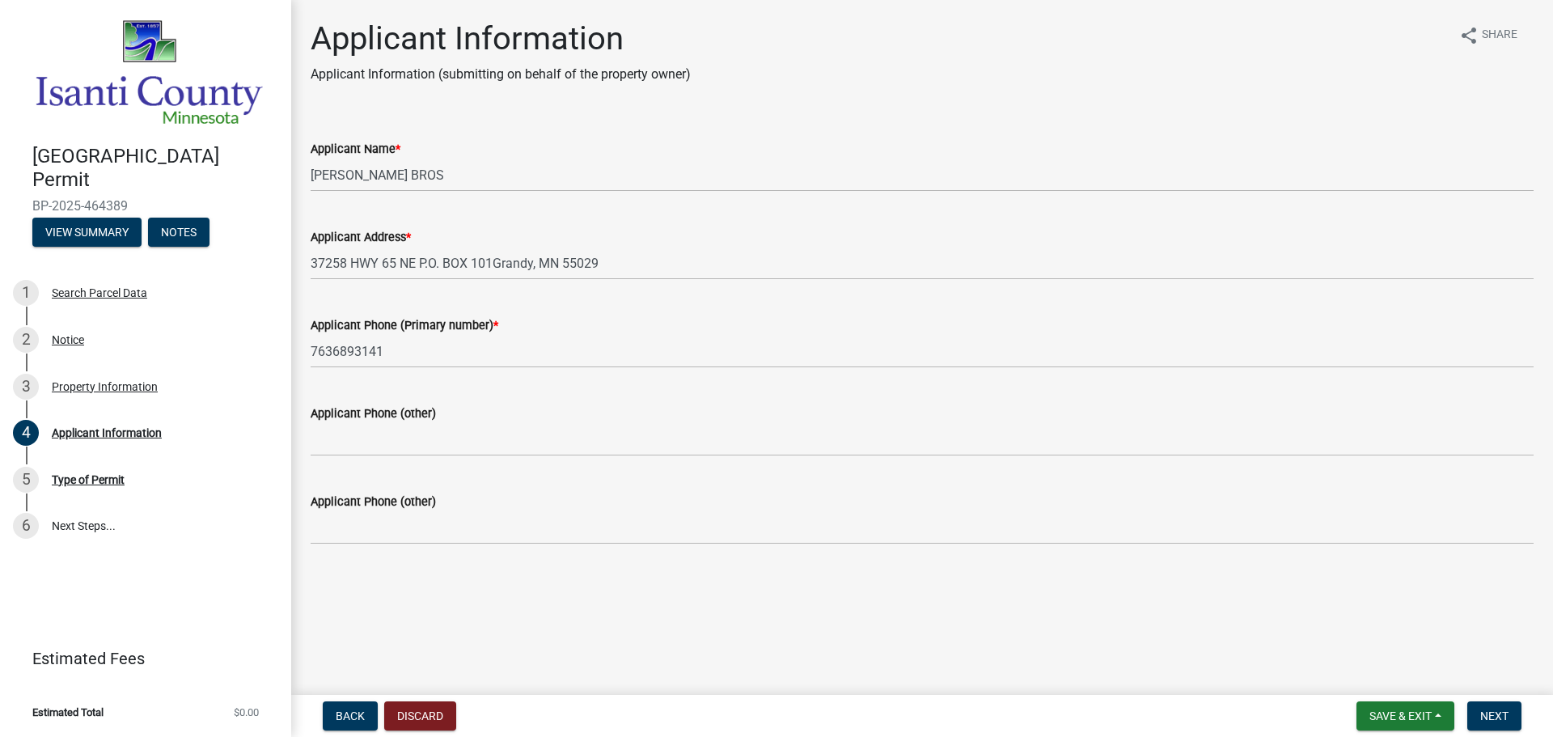
drag, startPoint x: 1336, startPoint y: 383, endPoint x: 1400, endPoint y: 383, distance: 63.9
click at [1354, 391] on div "Applicant Phone (other)" at bounding box center [922, 418] width 1223 height 75
click at [1512, 721] on button "Next" at bounding box center [1494, 715] width 54 height 29
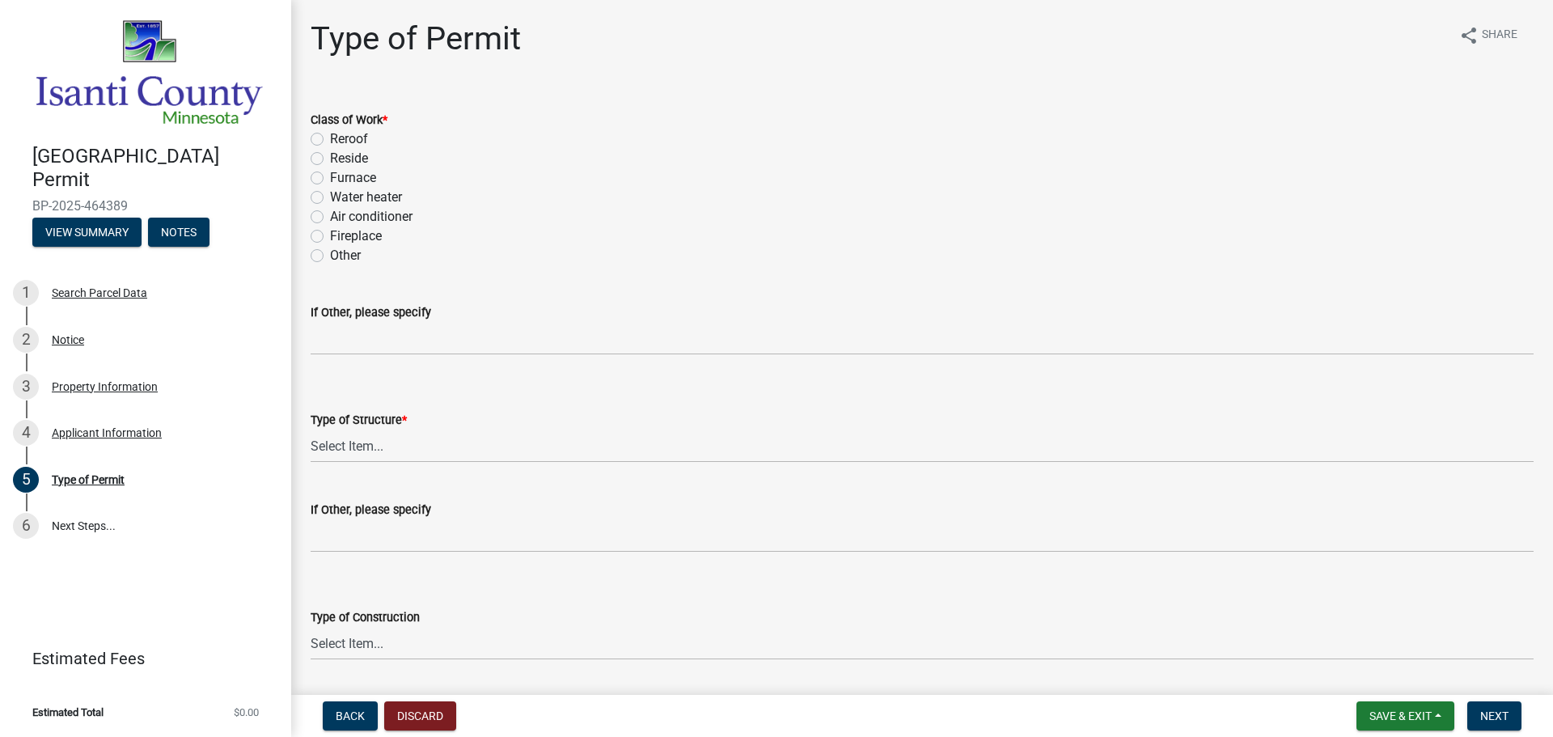
click at [350, 176] on label "Furnace" at bounding box center [353, 177] width 46 height 19
click at [341, 176] on input "Furnace" at bounding box center [335, 173] width 11 height 11
radio input "true"
drag, startPoint x: 348, startPoint y: 251, endPoint x: 375, endPoint y: 308, distance: 63.7
click at [348, 252] on label "Other" at bounding box center [345, 255] width 31 height 19
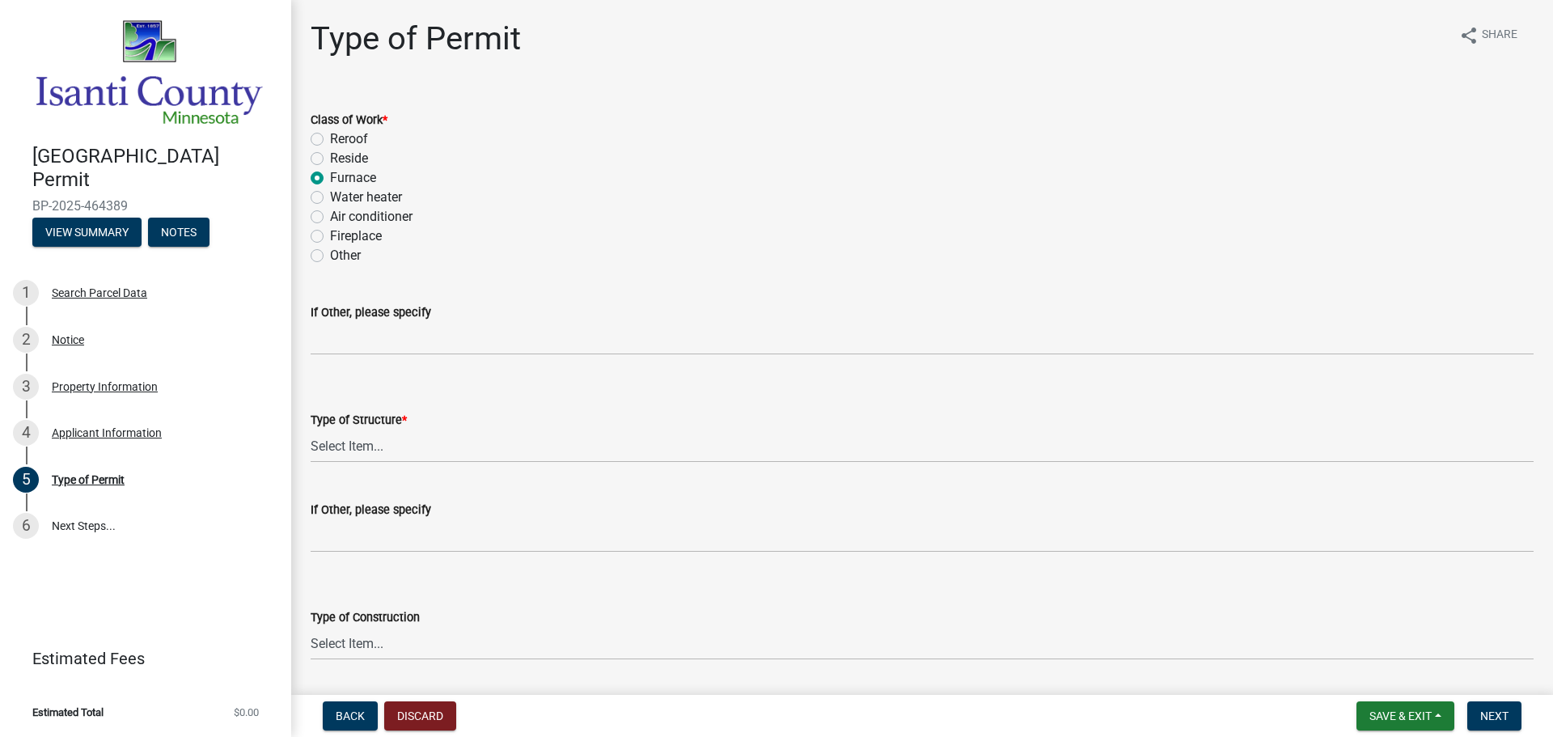
click at [341, 252] on input "Other" at bounding box center [335, 251] width 11 height 11
radio input "true"
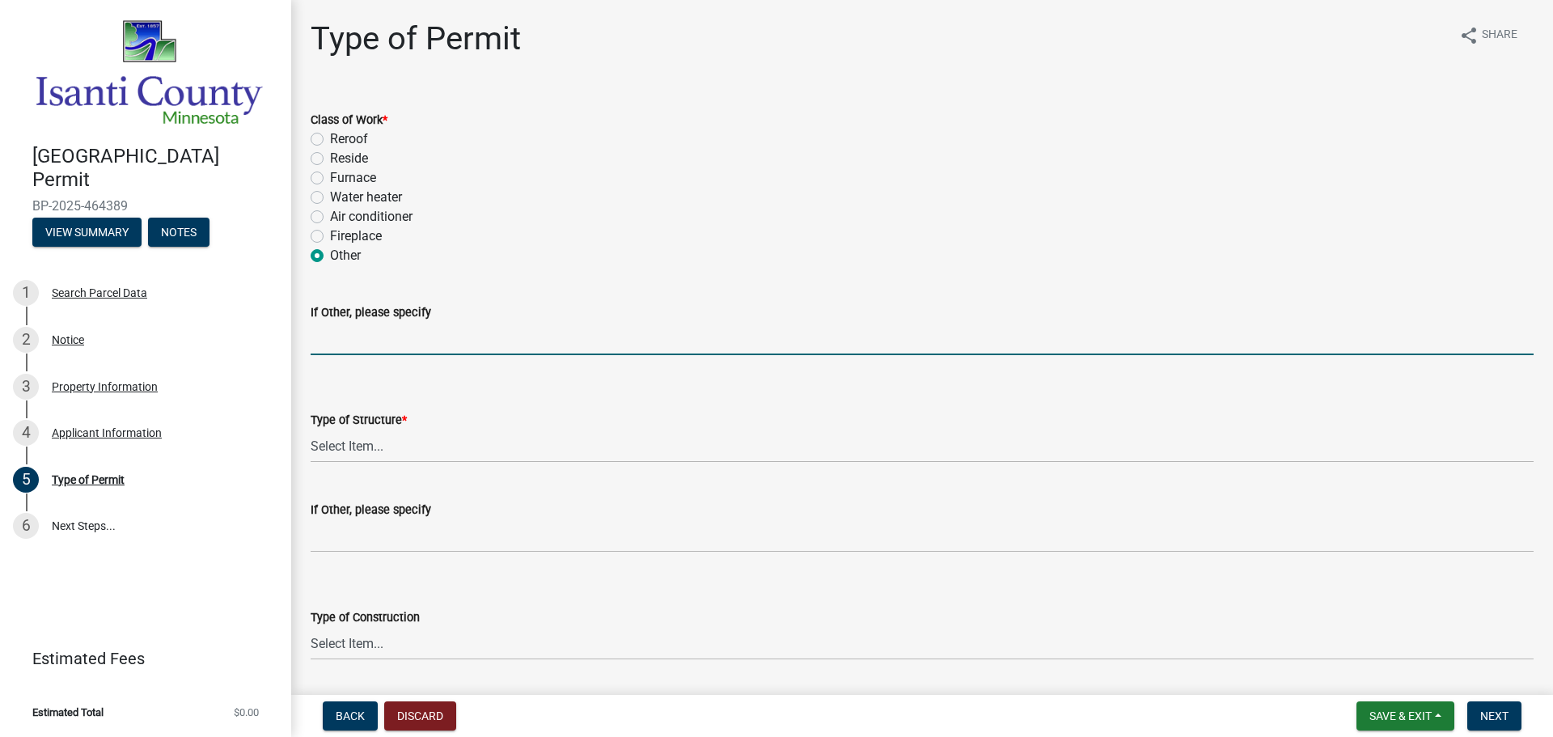
click at [393, 345] on input "If Other, please specify" at bounding box center [922, 338] width 1223 height 33
type input "FURNACE AND AC REPLACEMENT"
click at [459, 447] on select "Select Item... Accessory Commercial Single Family Agricultural Other N/A" at bounding box center [922, 446] width 1223 height 33
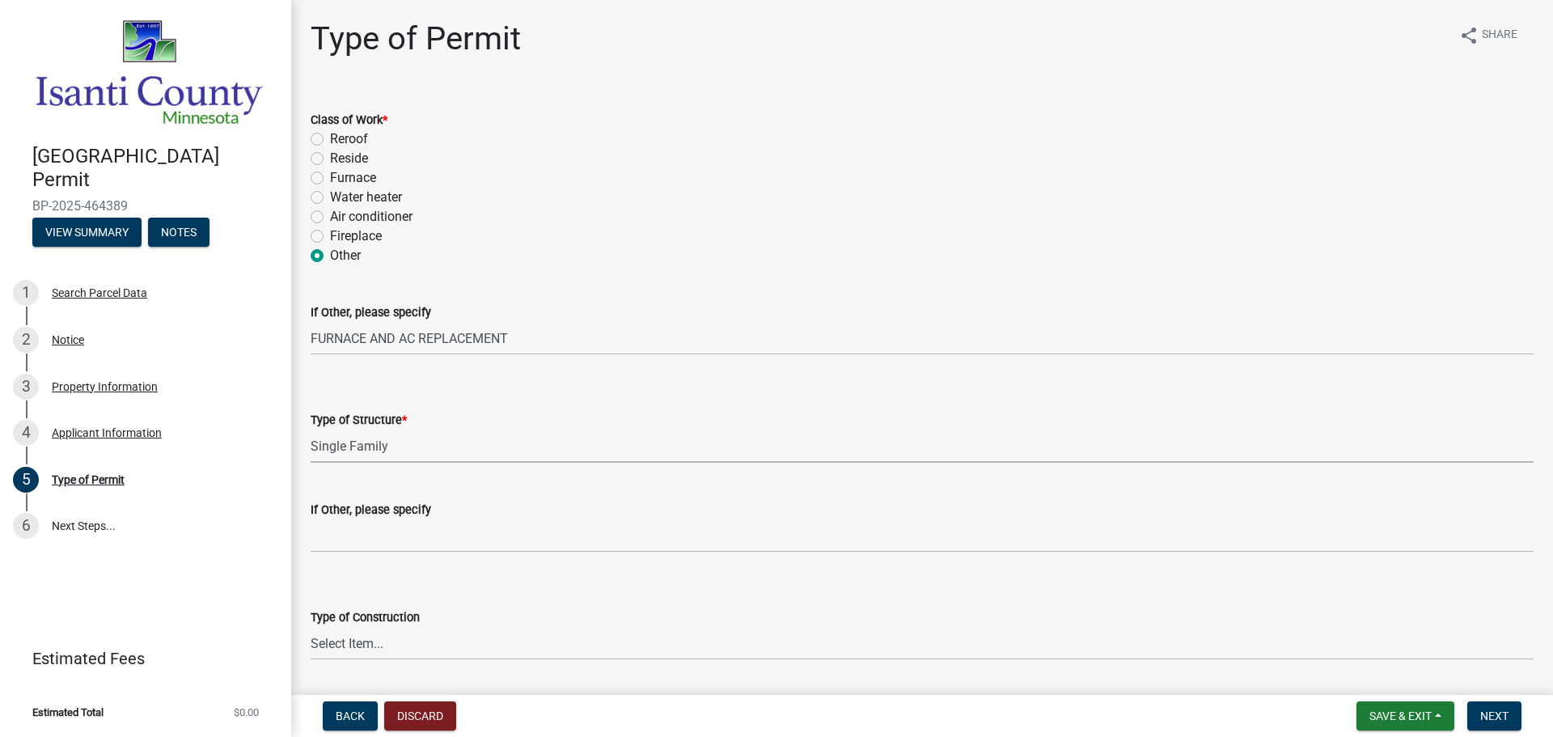
click at [311, 430] on select "Select Item... Accessory Commercial Single Family Agricultural Other N/A" at bounding box center [922, 446] width 1223 height 33
select select "eb4da8a3-282e-4d3e-a231-485219132635"
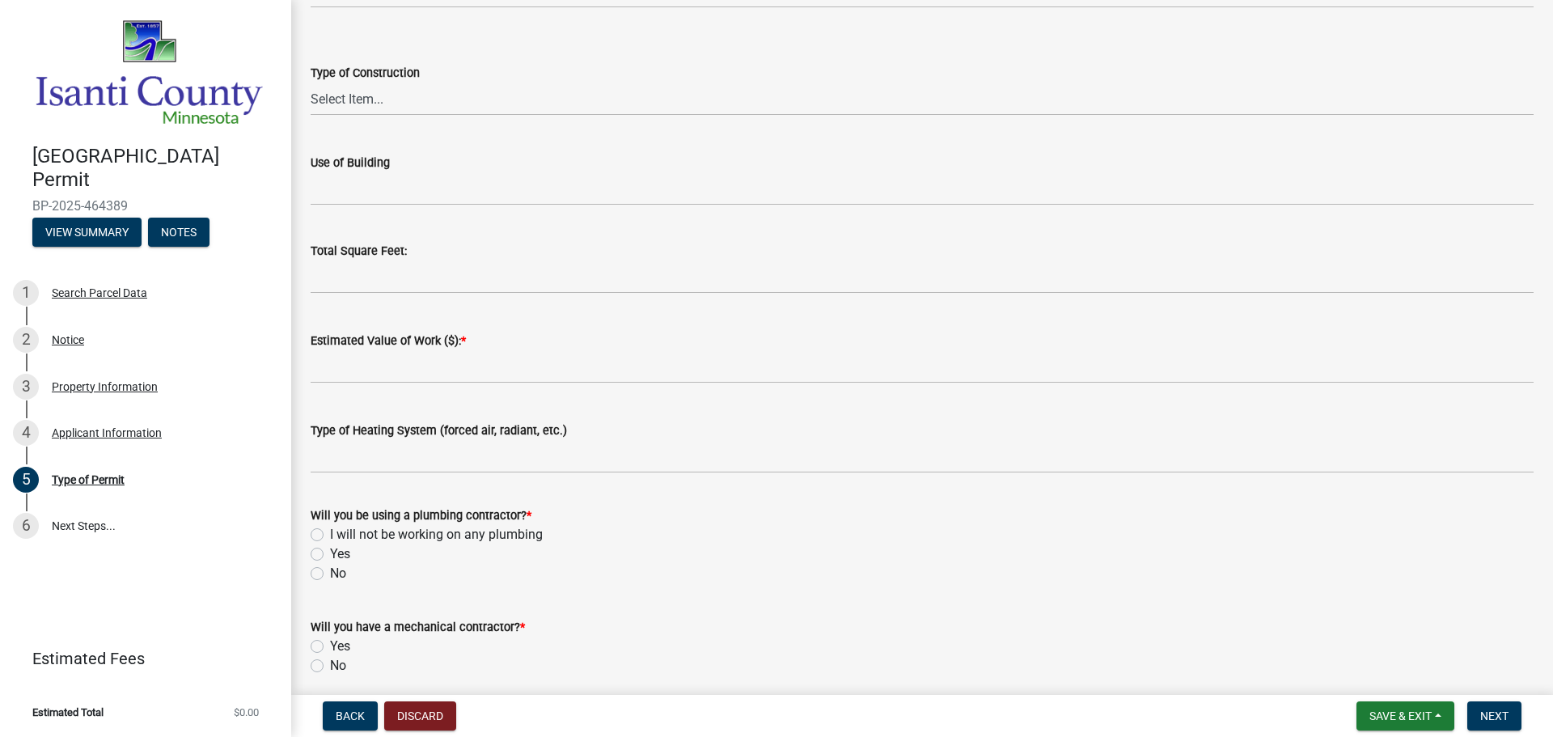
scroll to position [566, 0]
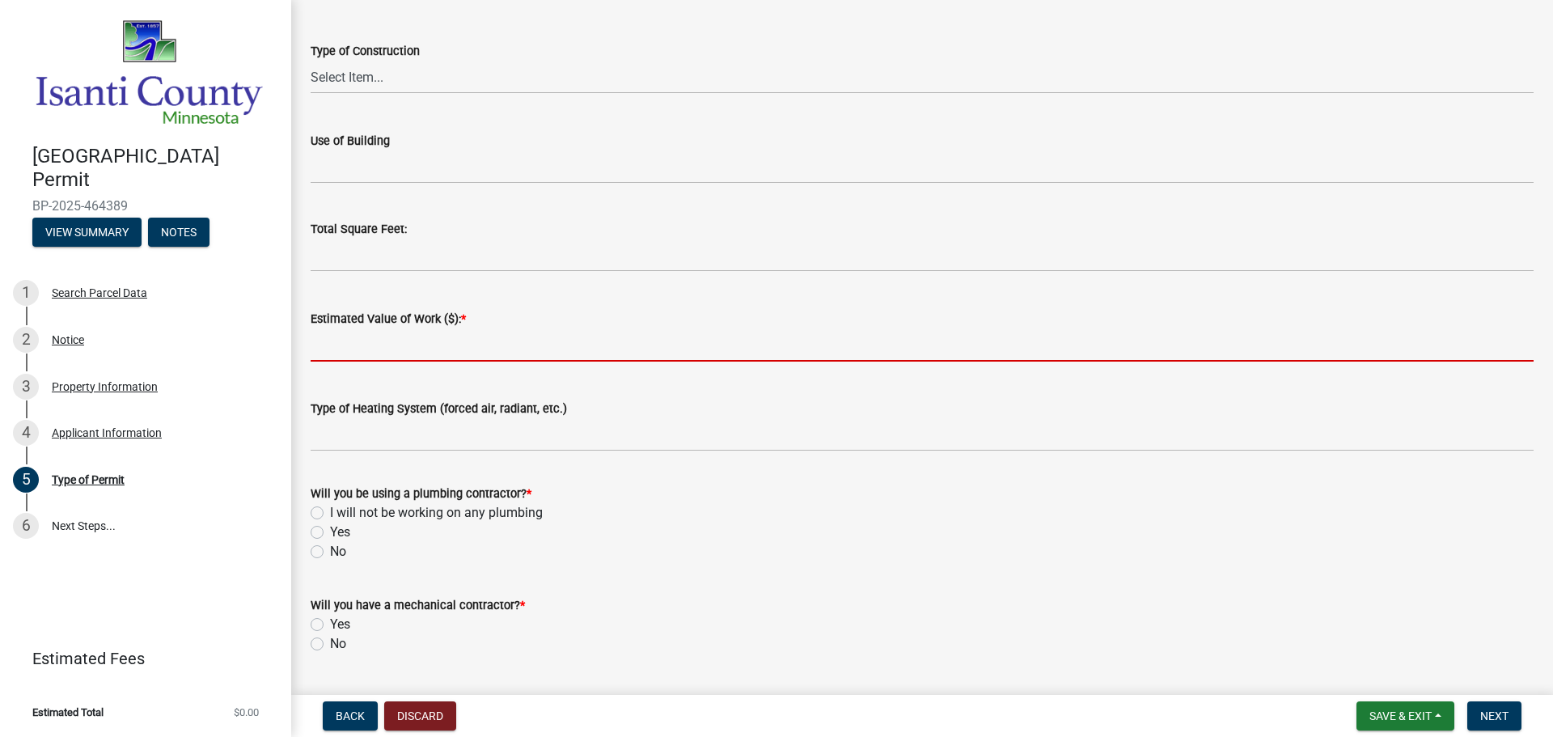
click at [468, 348] on input "text" at bounding box center [922, 344] width 1223 height 33
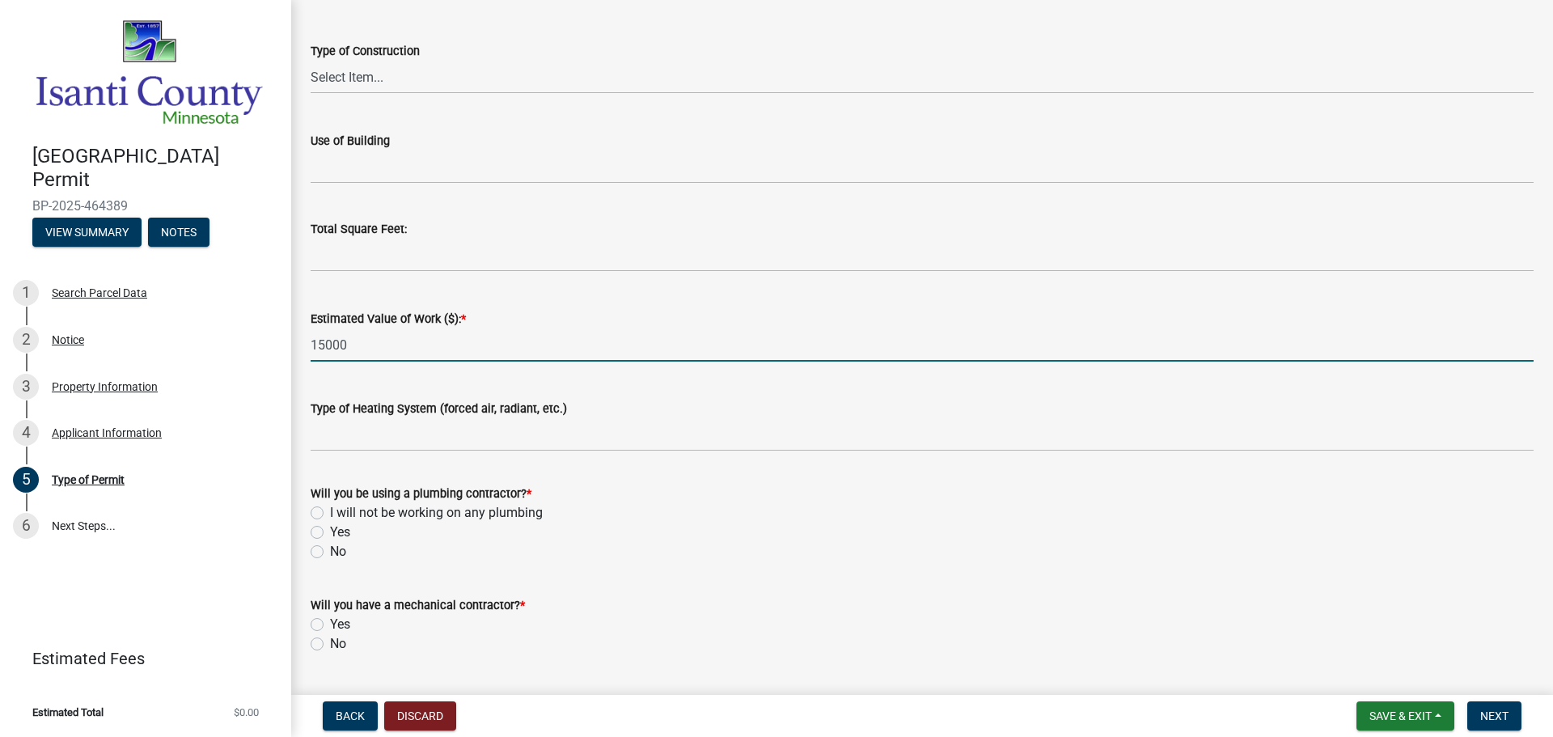
type input "15000"
drag, startPoint x: 320, startPoint y: 549, endPoint x: 311, endPoint y: 600, distance: 51.7
click at [330, 549] on label "No" at bounding box center [338, 551] width 16 height 19
click at [330, 549] on input "No" at bounding box center [335, 547] width 11 height 11
radio input "true"
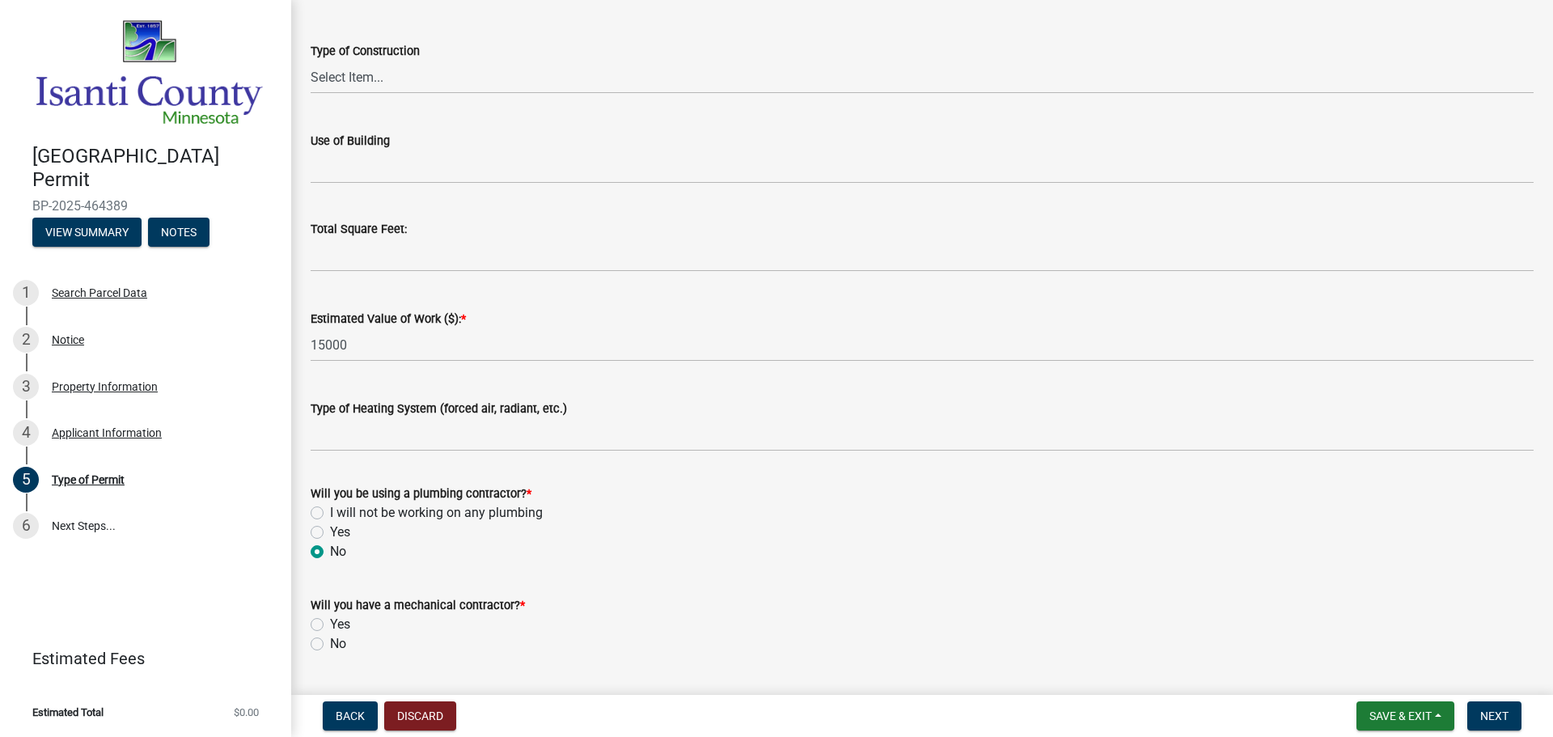
drag, startPoint x: 313, startPoint y: 626, endPoint x: 383, endPoint y: 611, distance: 72.0
click at [330, 626] on label "Yes" at bounding box center [340, 624] width 20 height 19
click at [330, 625] on input "Yes" at bounding box center [335, 620] width 11 height 11
radio input "true"
click at [1493, 716] on span "Next" at bounding box center [1494, 715] width 28 height 13
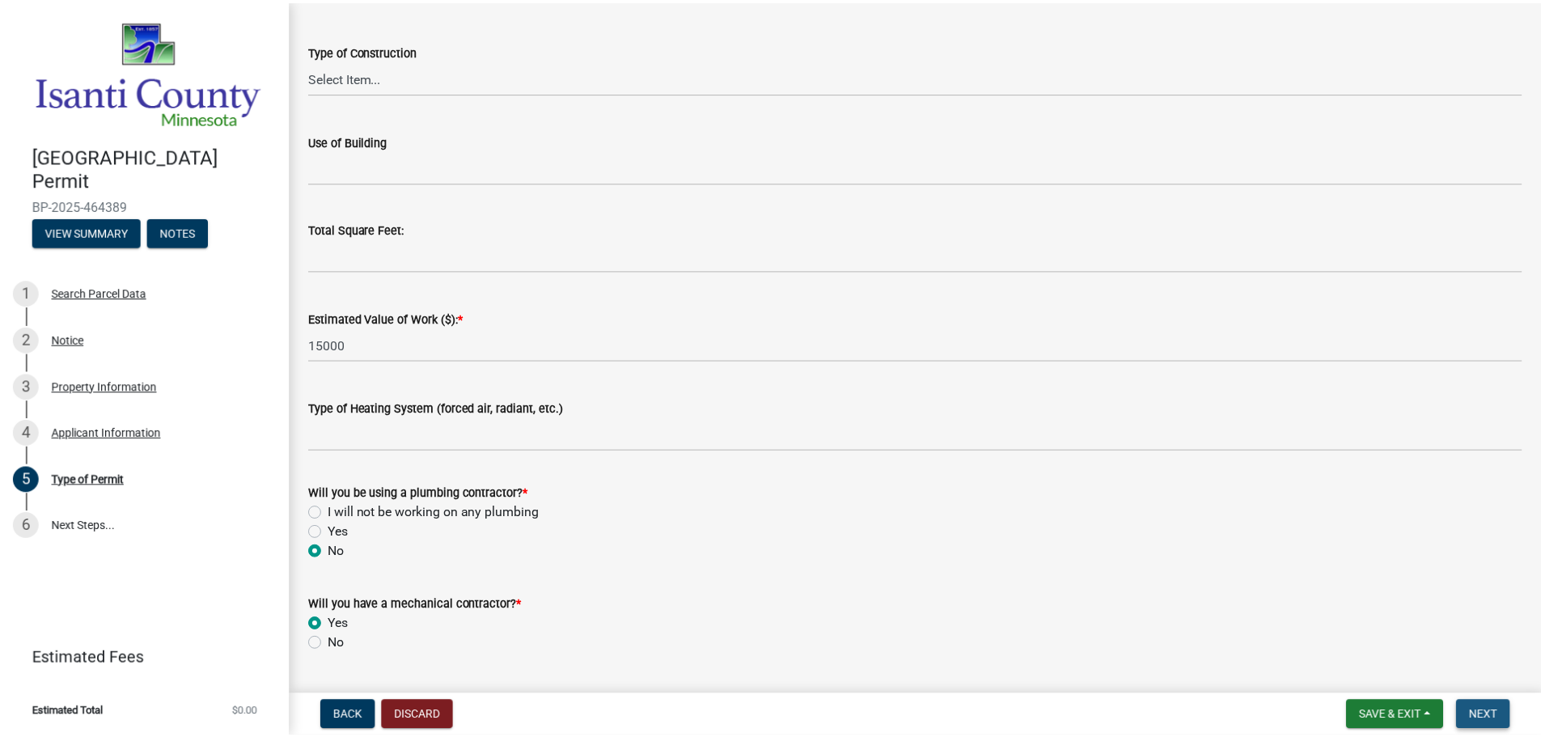
scroll to position [0, 0]
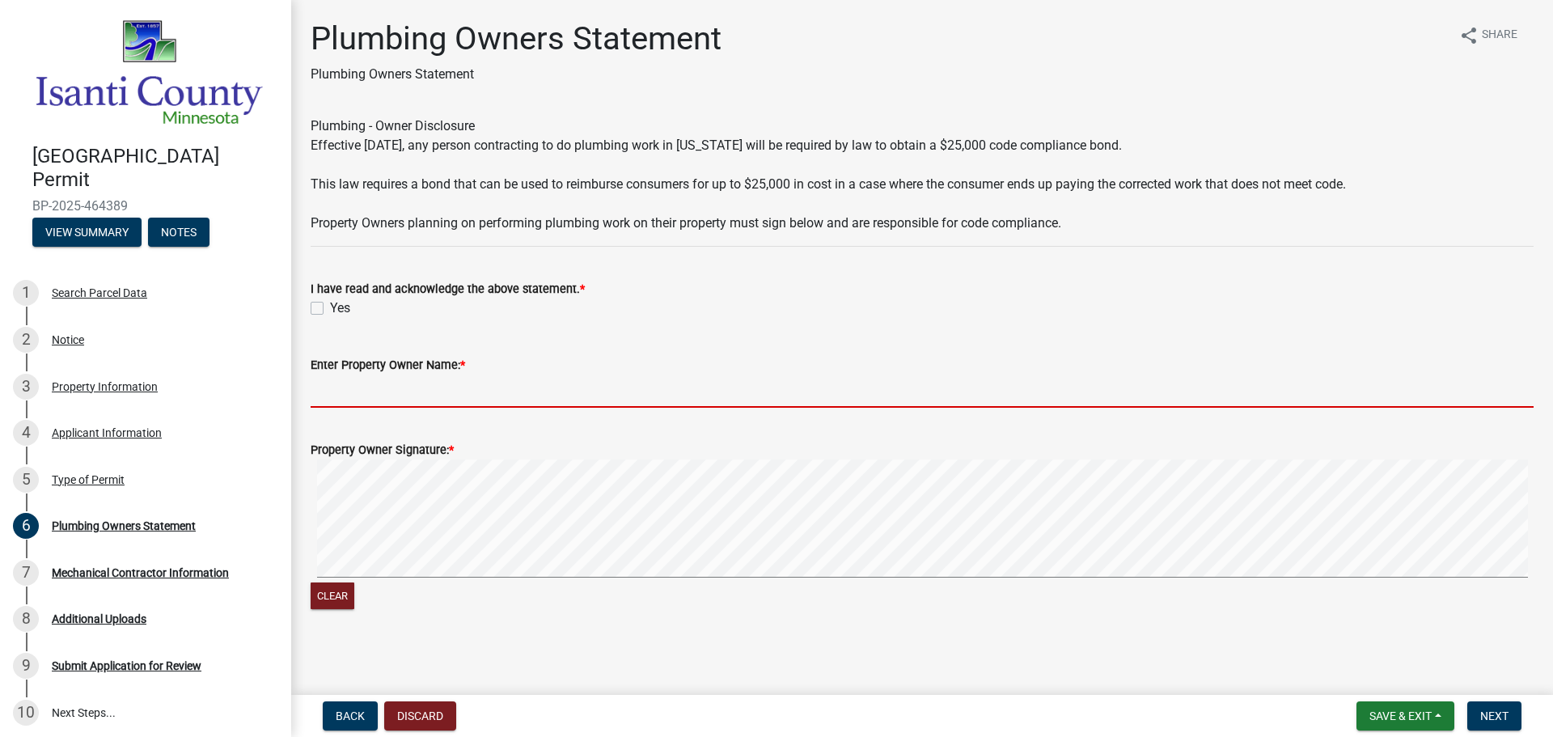
click at [334, 388] on input "Enter Property Owner Name: *" at bounding box center [922, 391] width 1223 height 33
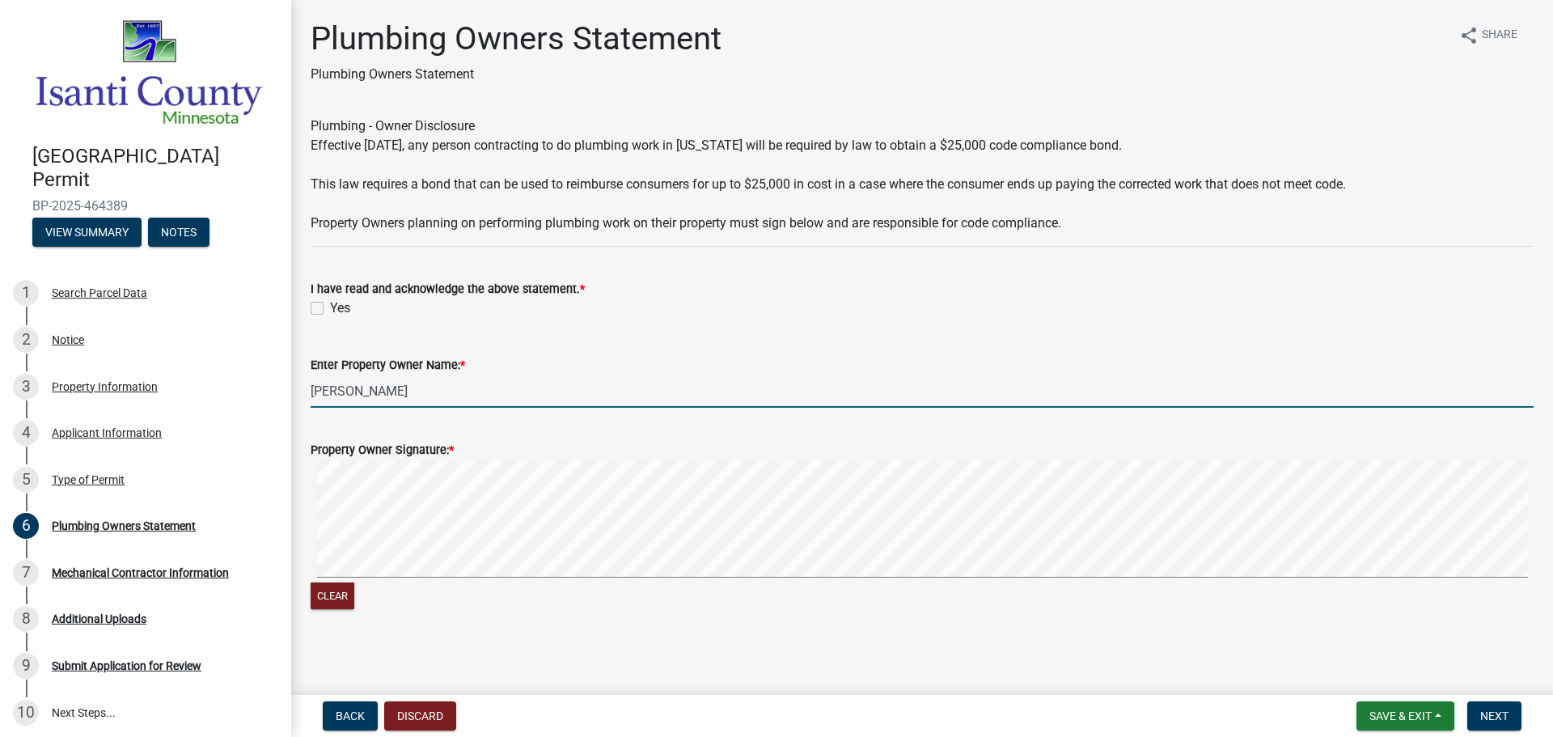
type input "[PERSON_NAME]"
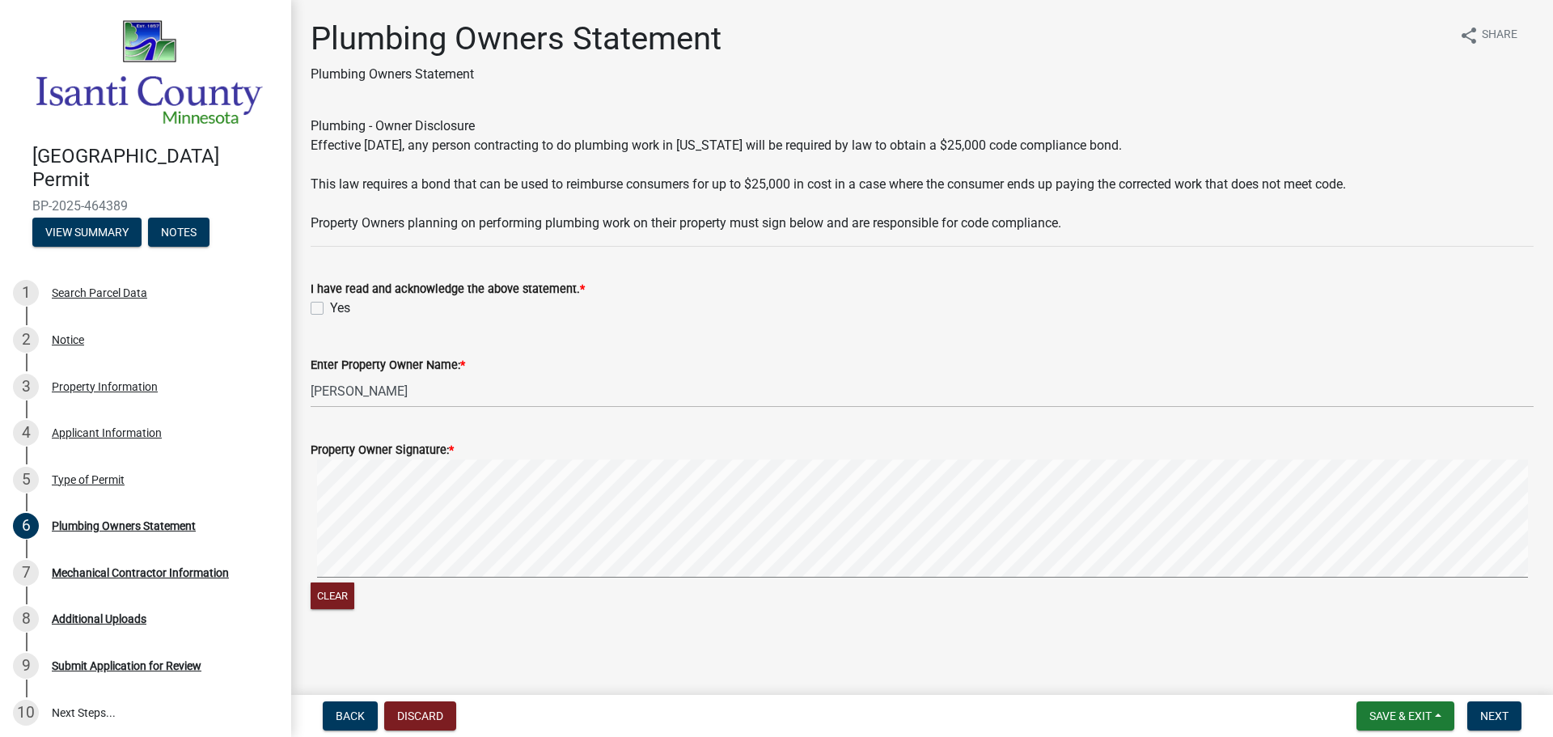
click at [330, 308] on label "Yes" at bounding box center [340, 308] width 20 height 19
click at [330, 308] on input "Yes" at bounding box center [335, 304] width 11 height 11
checkbox input "true"
click at [1500, 714] on span "Next" at bounding box center [1494, 715] width 28 height 13
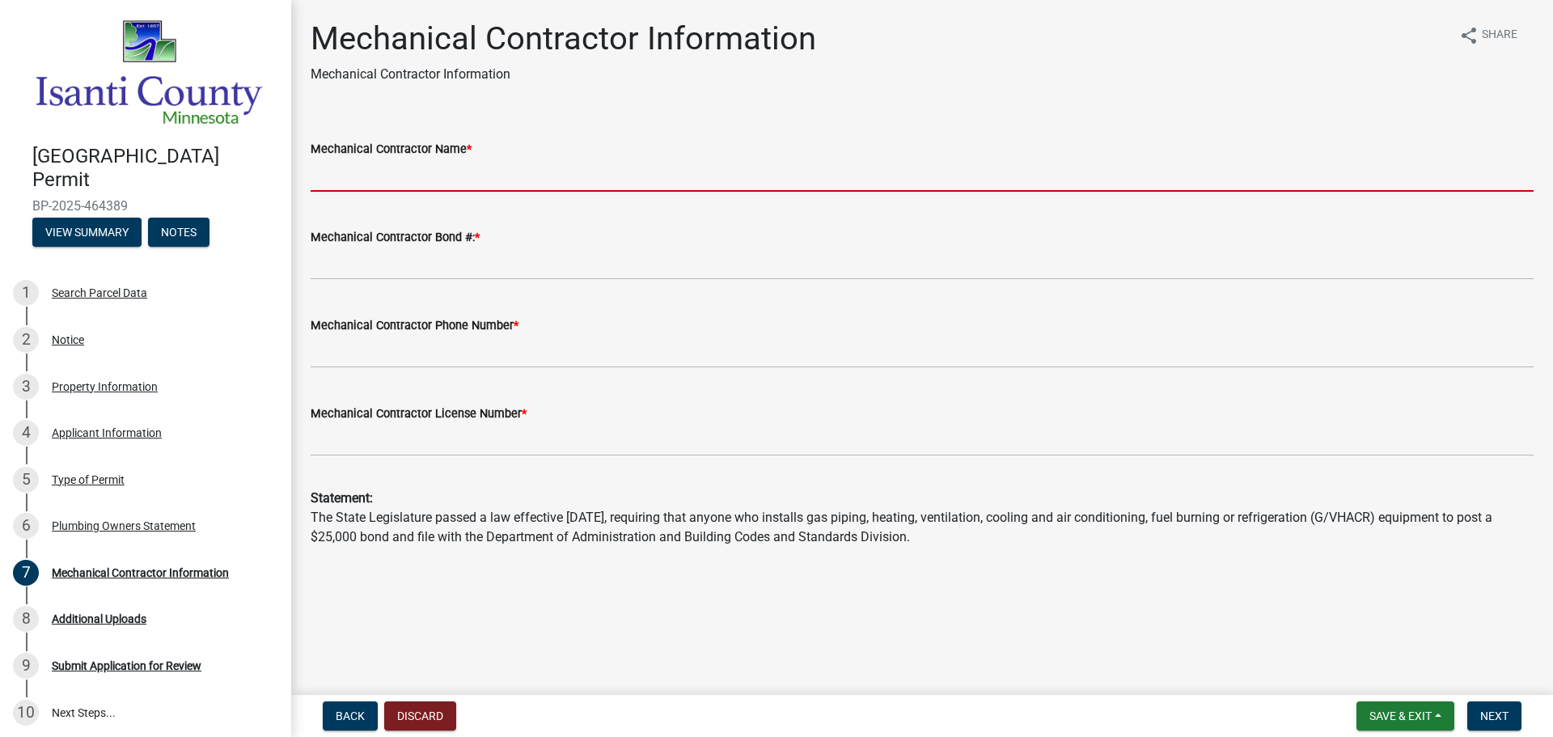
click at [410, 178] on input "Mechanical Contractor Name *" at bounding box center [922, 175] width 1223 height 33
type input "[PERSON_NAME] BROS."
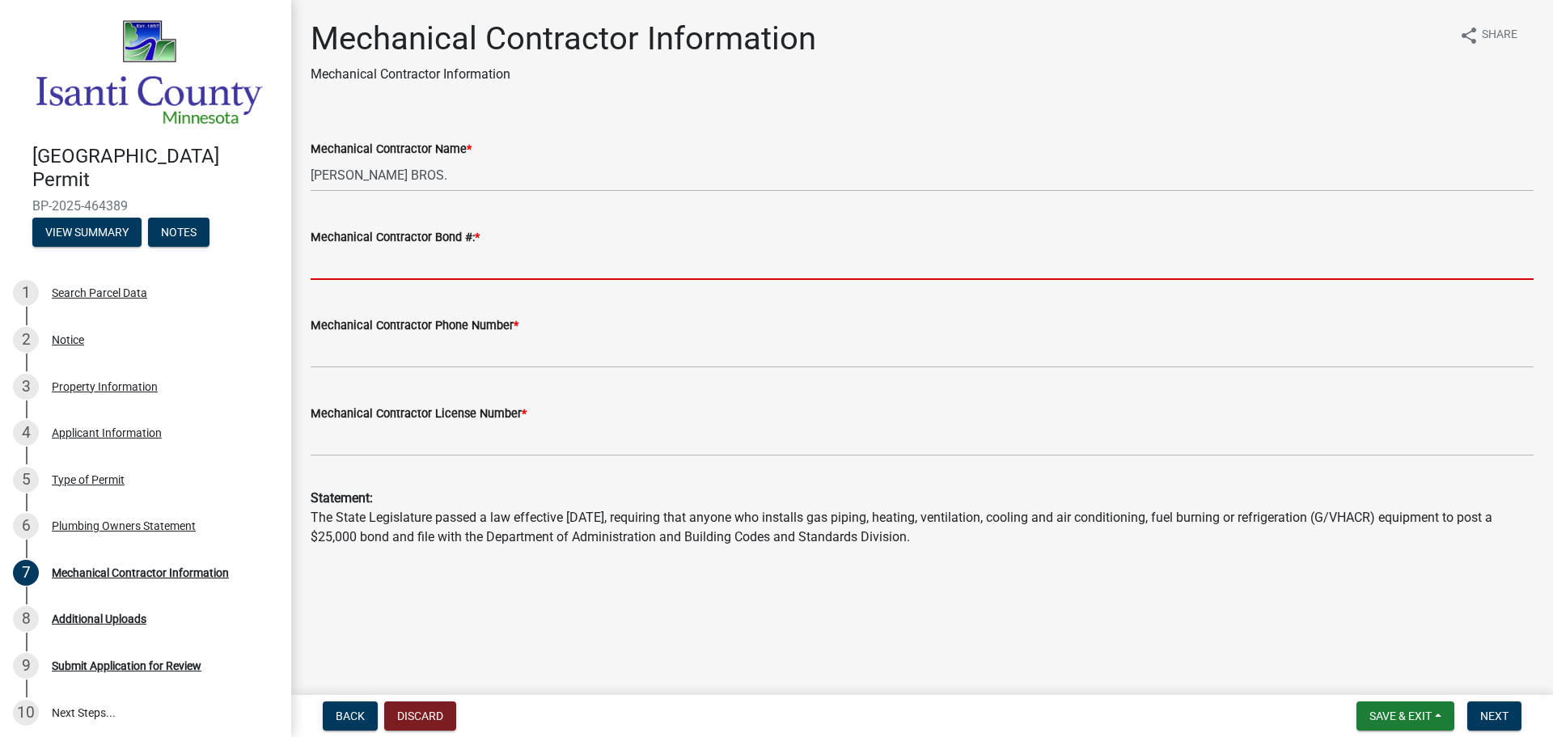
click at [418, 257] on input "Mechanical Contractor Bond #: *" at bounding box center [922, 263] width 1223 height 33
type input "MB003001"
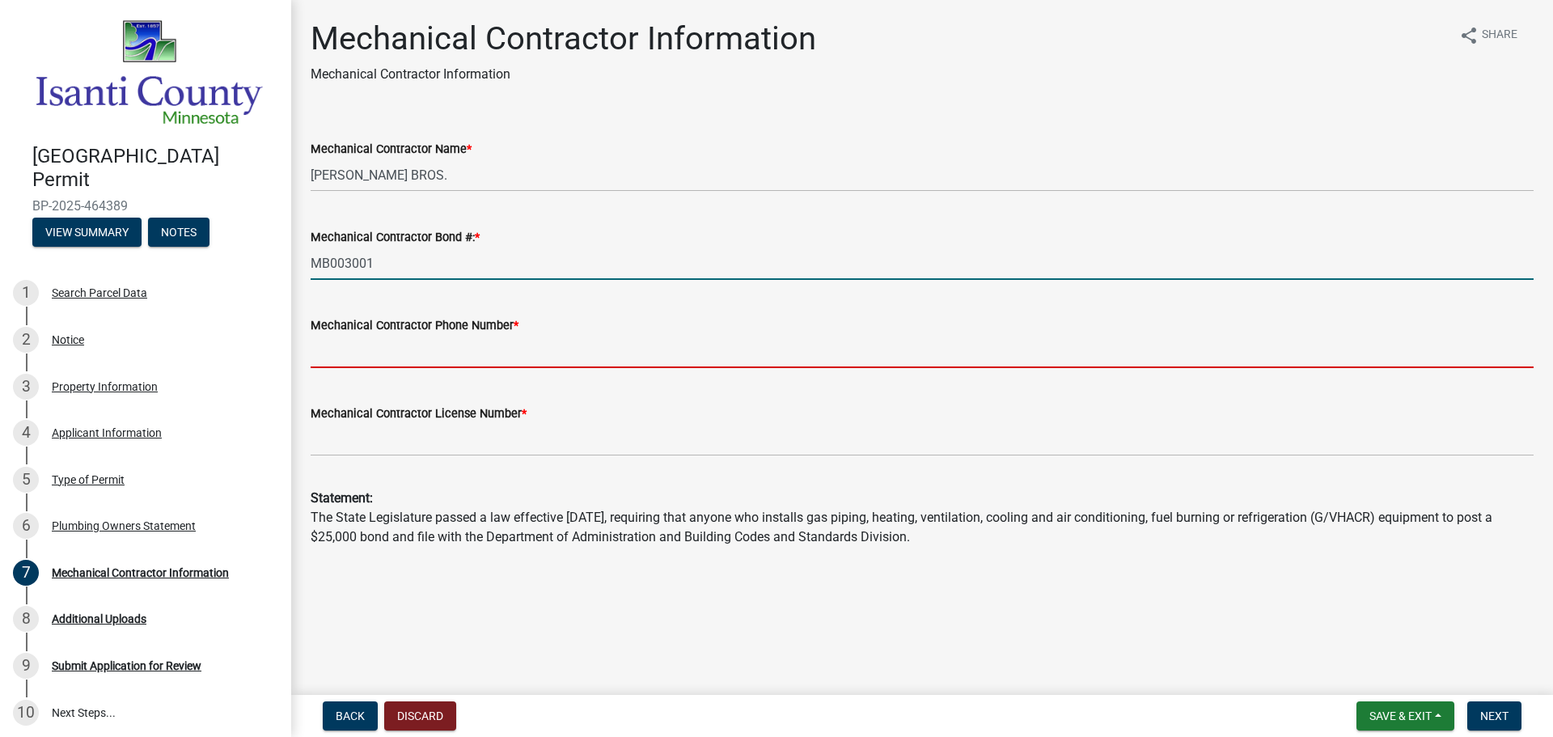
drag, startPoint x: 437, startPoint y: 349, endPoint x: 438, endPoint y: 366, distance: 17.8
click at [437, 349] on input "Mechanical Contractor Phone Number *" at bounding box center [922, 351] width 1223 height 33
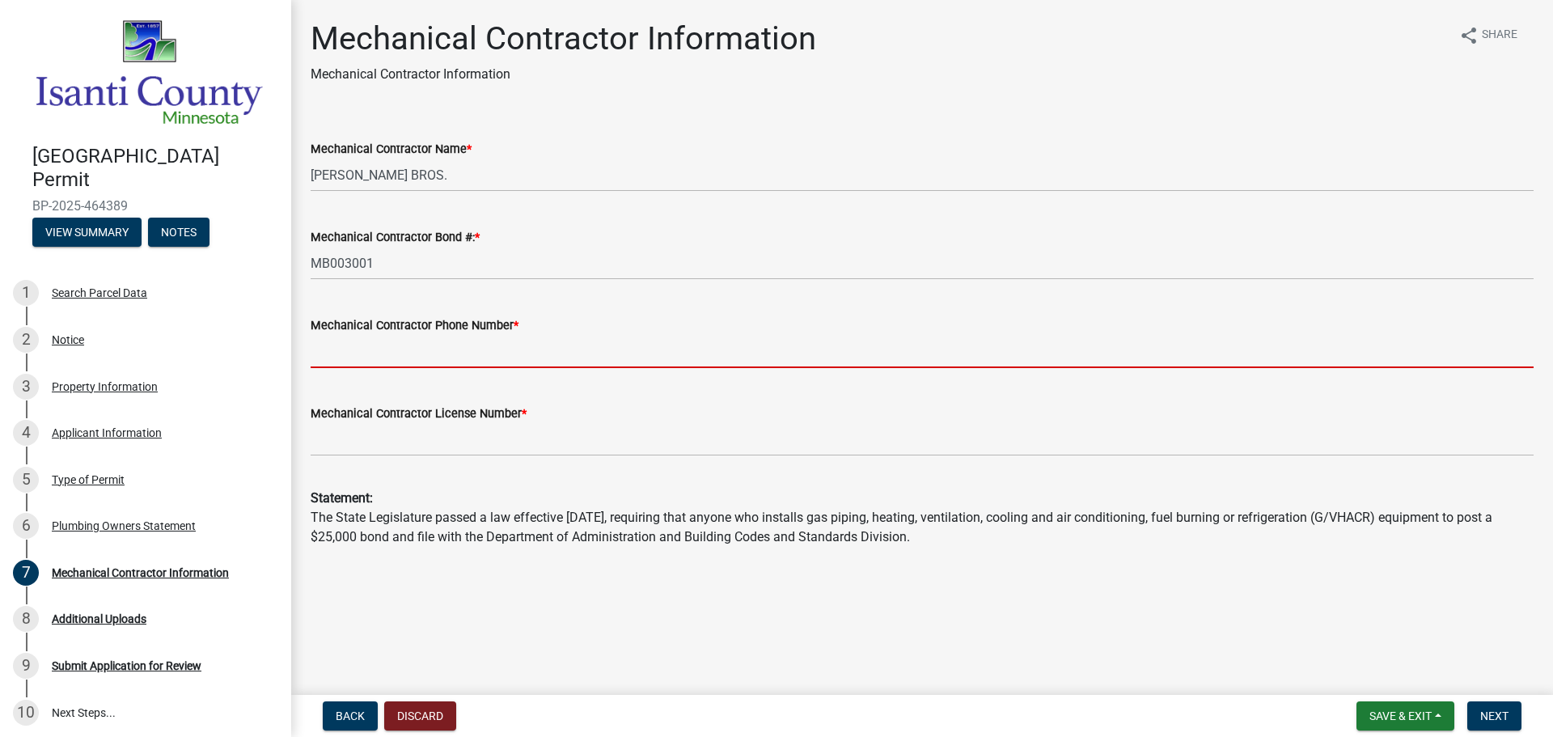
type input "7636893141"
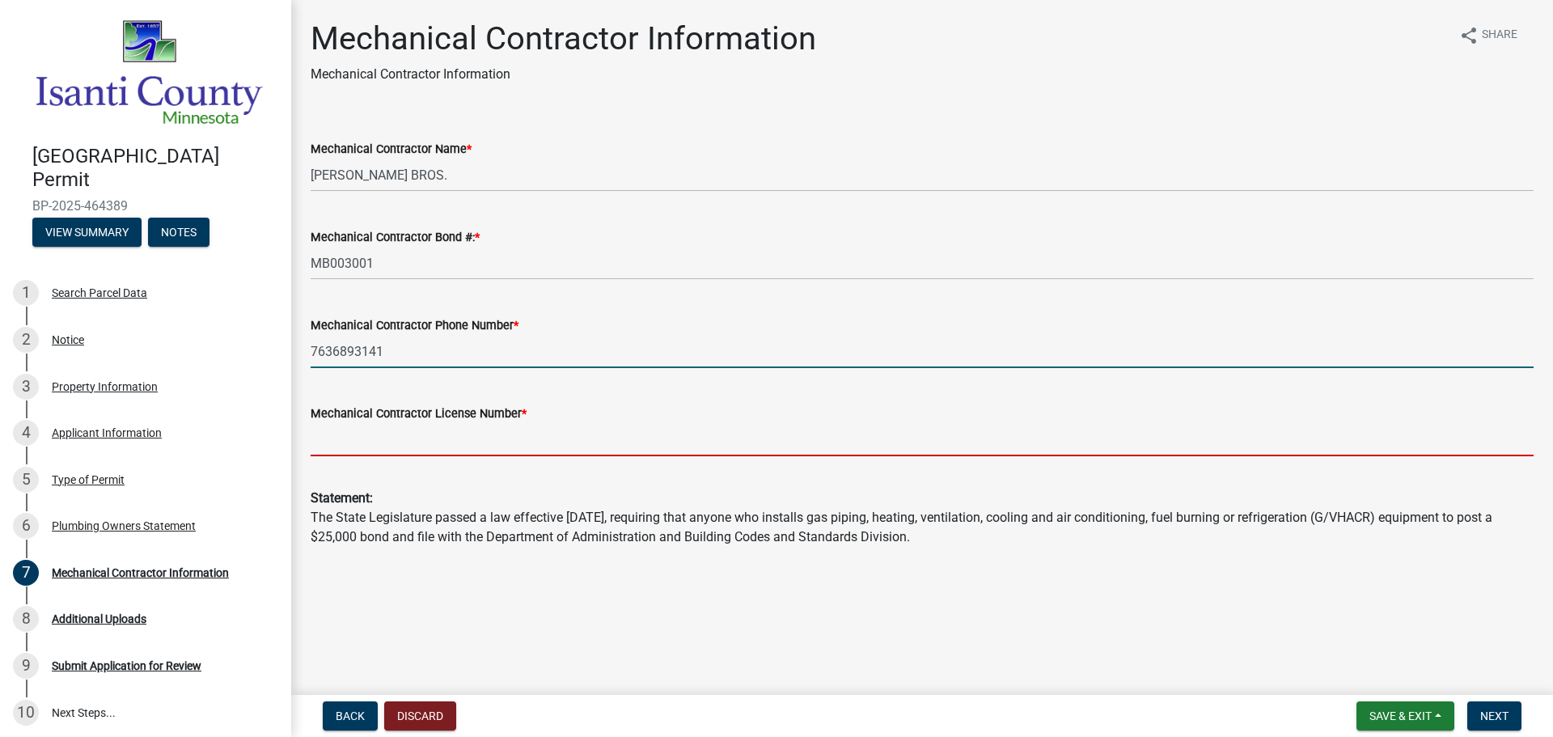
click at [428, 434] on input "Mechanical Contractor License Number *" at bounding box center [922, 439] width 1223 height 33
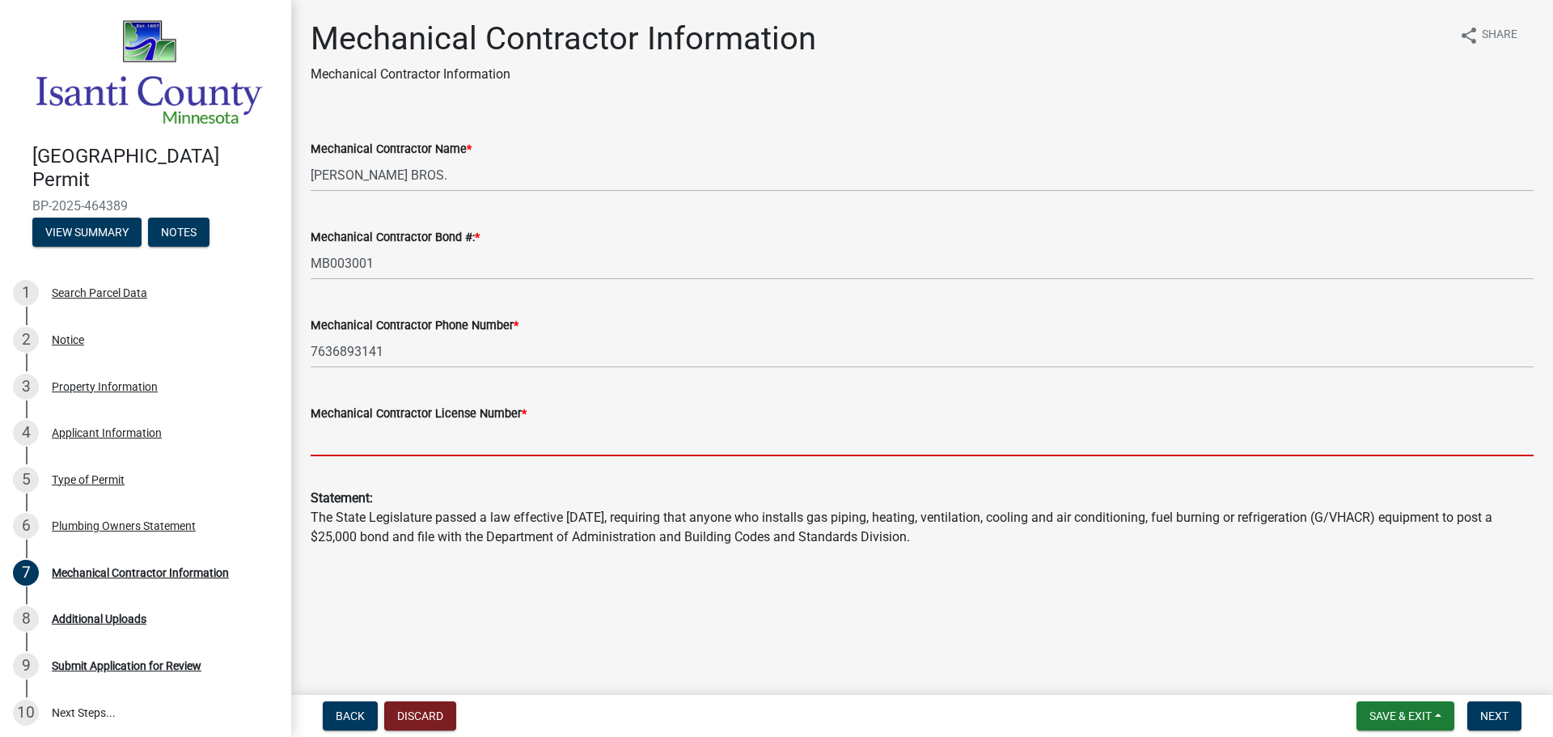
type input "MB003001"
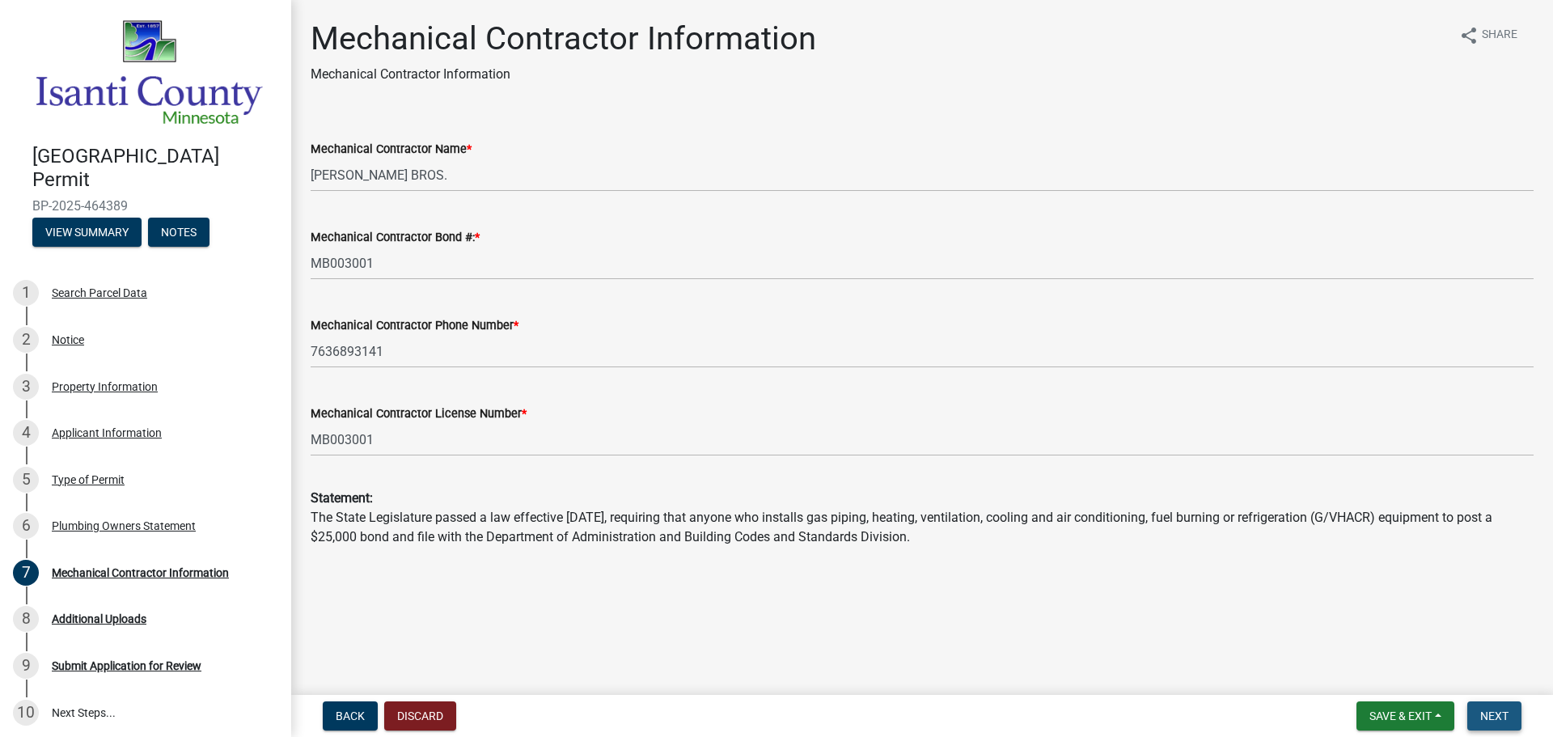
click at [1509, 721] on span "Next" at bounding box center [1494, 715] width 28 height 13
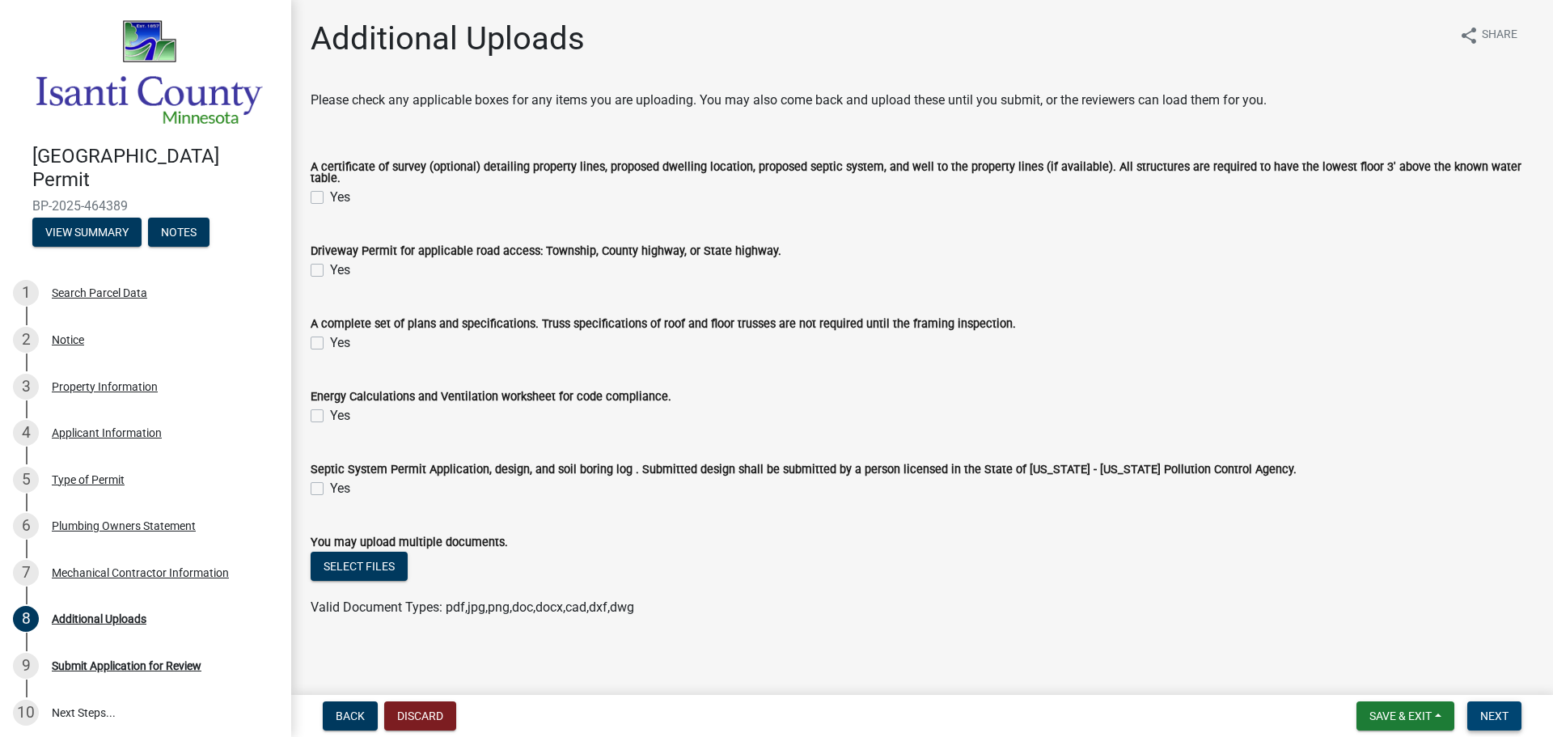
click at [1483, 727] on button "Next" at bounding box center [1494, 715] width 54 height 29
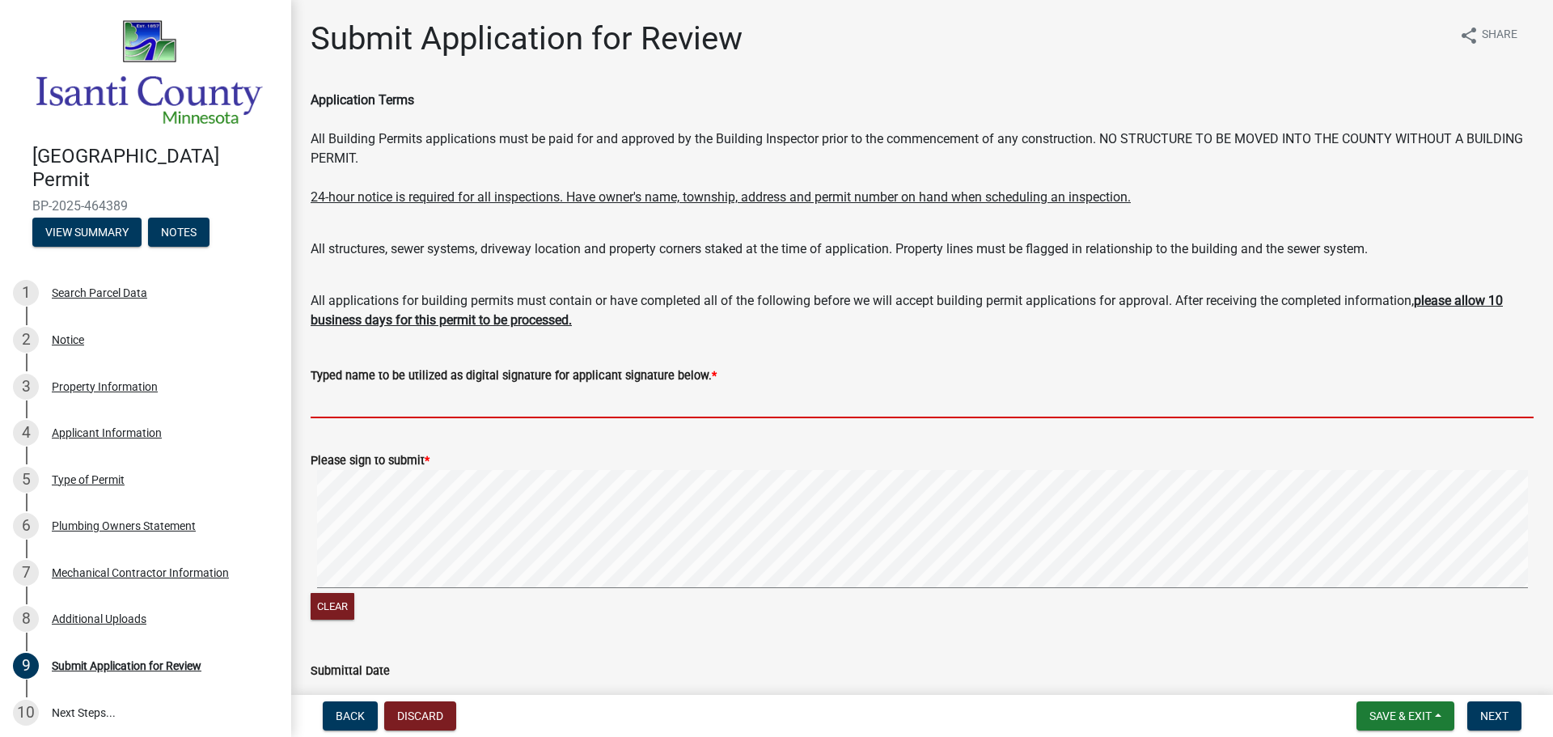
click at [510, 415] on input "Typed name to be utilized as digital signature for applicant signature below. *" at bounding box center [922, 401] width 1223 height 33
type input "[PERSON_NAME]"
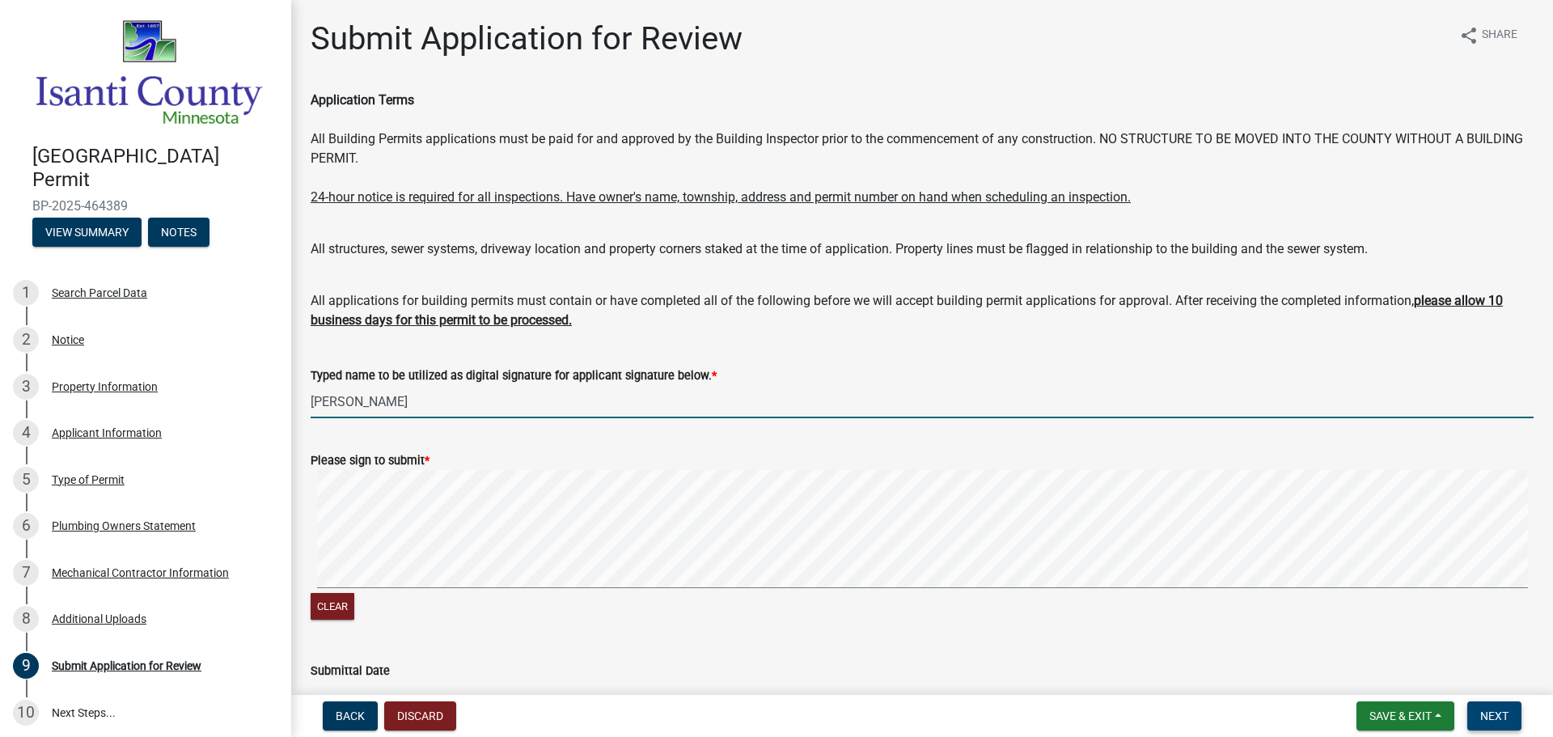
click at [1497, 714] on span "Next" at bounding box center [1494, 715] width 28 height 13
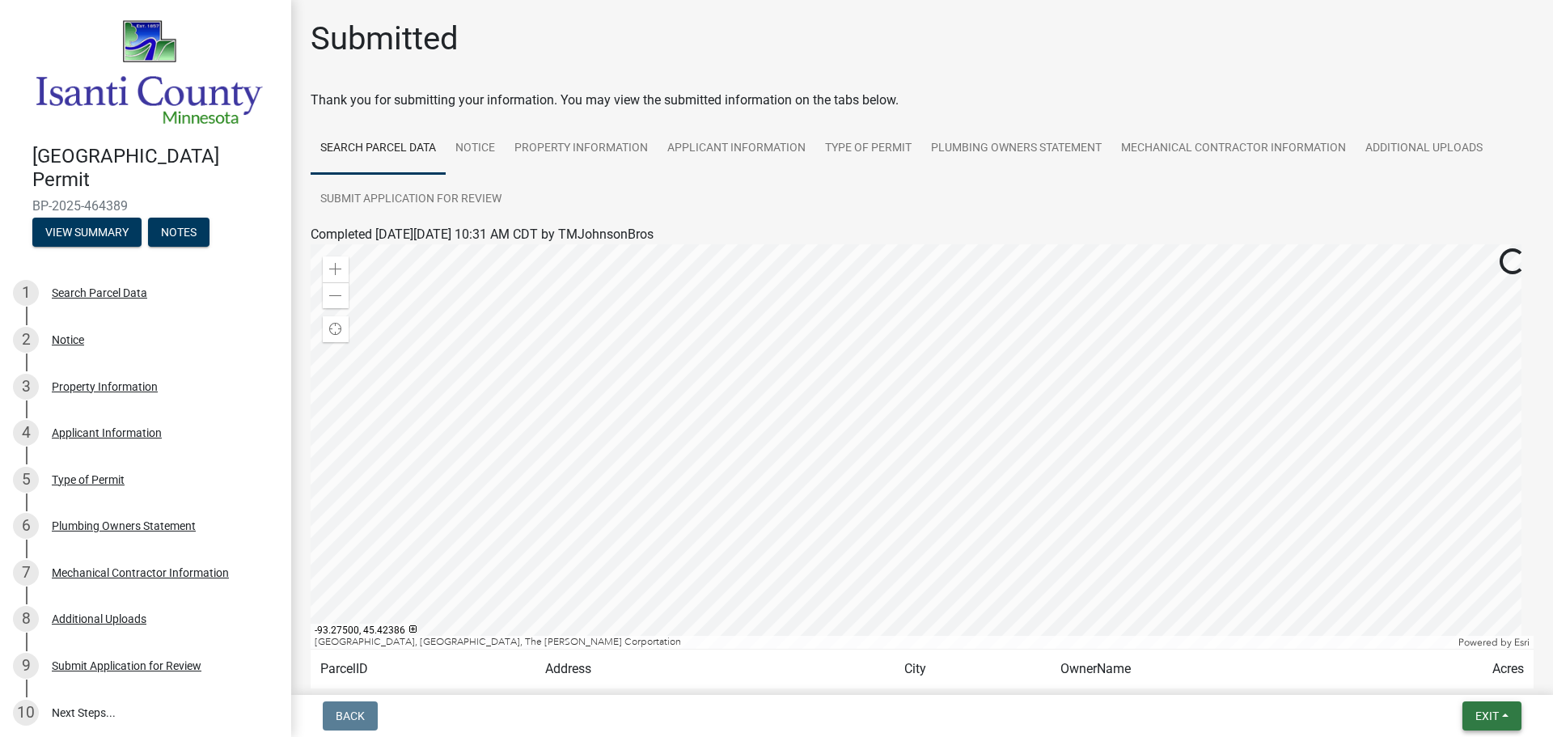
click at [1483, 720] on span "Exit" at bounding box center [1487, 715] width 23 height 13
click at [1455, 669] on button "Save & Exit" at bounding box center [1456, 673] width 129 height 39
